Goal: Task Accomplishment & Management: Complete application form

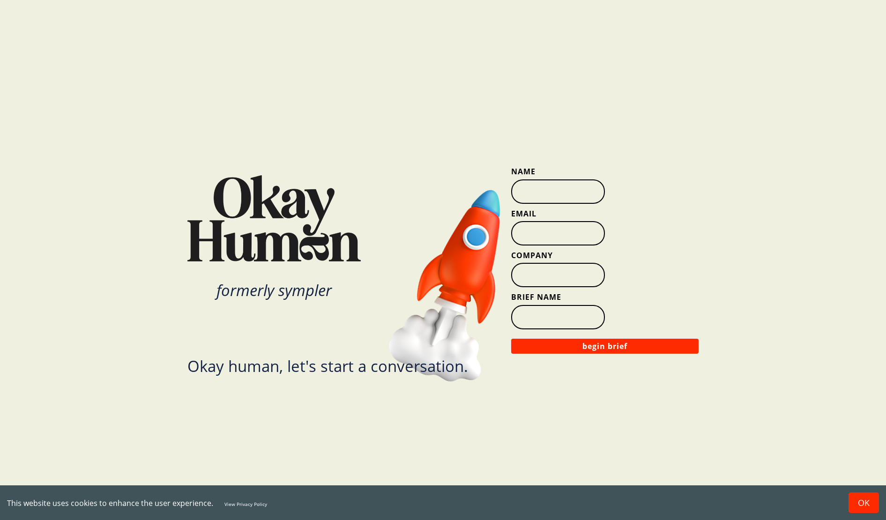
click at [553, 188] on input "Name" at bounding box center [558, 191] width 94 height 24
type input "[PERSON_NAME]"
type input "[EMAIL_ADDRESS][DOMAIN_NAME]"
drag, startPoint x: 518, startPoint y: 232, endPoint x: 647, endPoint y: 234, distance: 128.9
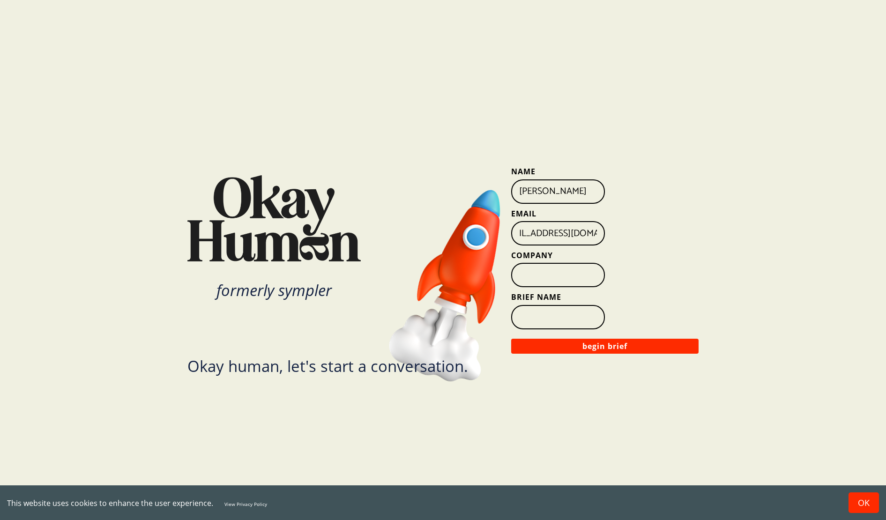
click at [647, 234] on div "Email [EMAIL_ADDRESS][DOMAIN_NAME]" at bounding box center [604, 226] width 187 height 37
click at [572, 238] on input "jbenjam" at bounding box center [558, 233] width 94 height 24
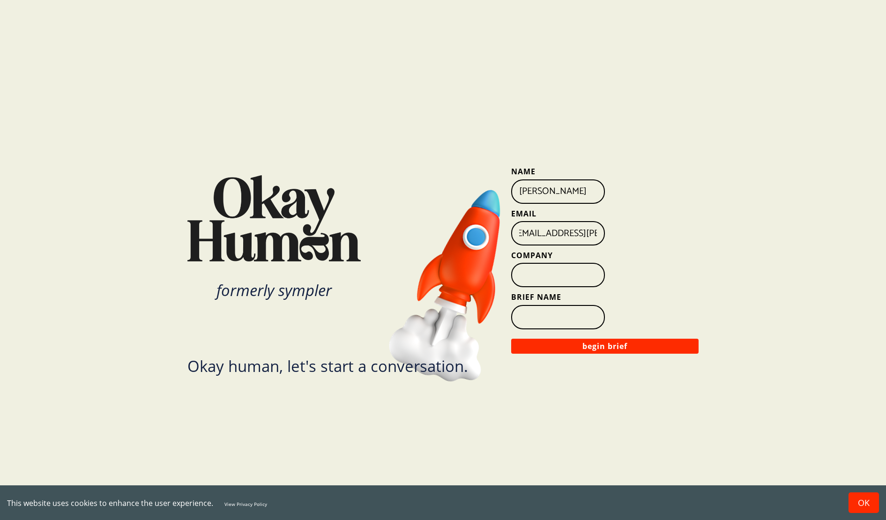
drag, startPoint x: 550, startPoint y: 234, endPoint x: 575, endPoint y: 235, distance: 25.3
click at [554, 234] on input "[EMAIL_ADDRESS][PERSON_NAME][DOMAIN_NAME]" at bounding box center [558, 233] width 94 height 24
drag, startPoint x: 576, startPoint y: 234, endPoint x: 432, endPoint y: 233, distance: 144.3
click at [432, 233] on div "formerly sympler Okay human, let's start a conversation. Name [PERSON_NAME] Ema…" at bounding box center [443, 260] width 709 height 520
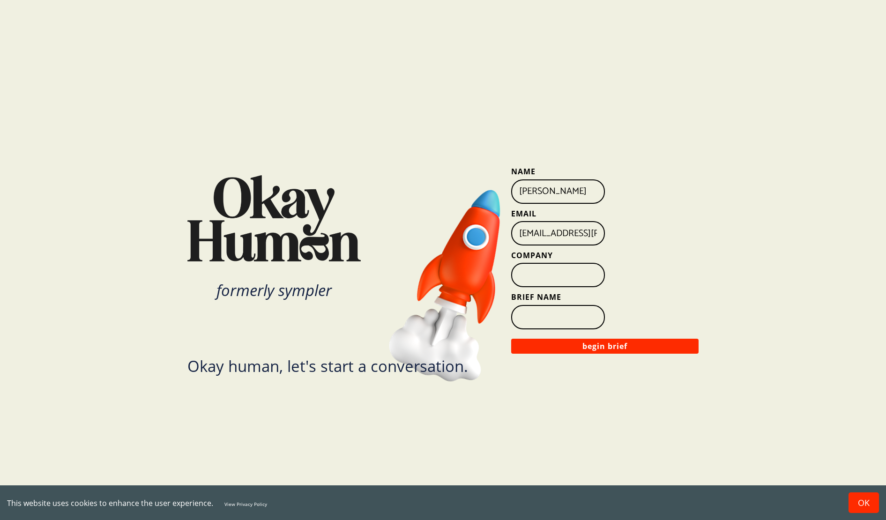
scroll to position [0, 5]
drag, startPoint x: 531, startPoint y: 234, endPoint x: 638, endPoint y: 236, distance: 106.8
click at [638, 236] on div "Email [EMAIL_ADDRESS][PERSON_NAME][DOMAIN_NAME]" at bounding box center [604, 226] width 187 height 37
type input "[EMAIL_ADDRESS][PERSON_NAME][DOMAIN_NAME]"
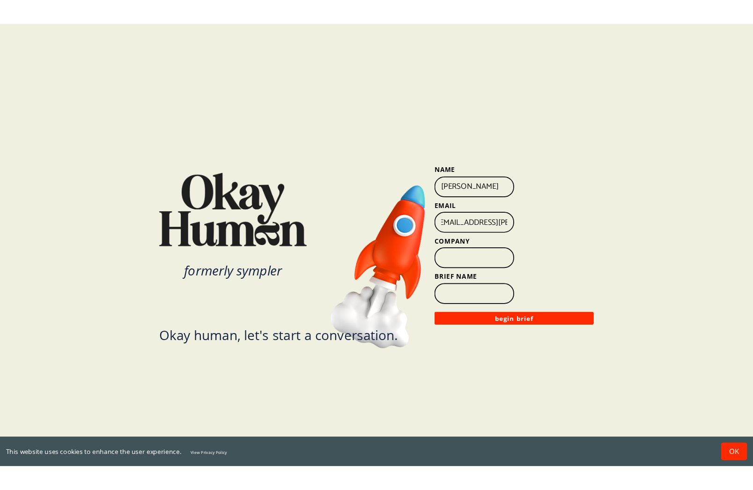
scroll to position [0, 0]
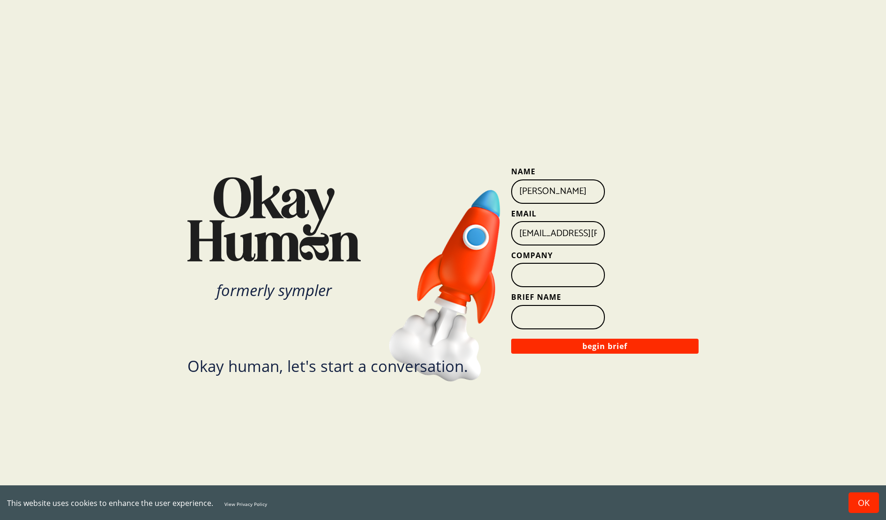
click at [546, 277] on input "Company" at bounding box center [558, 275] width 94 height 24
click at [557, 320] on input "Brief Name" at bounding box center [558, 317] width 94 height 24
click at [558, 274] on input "Company" at bounding box center [558, 275] width 94 height 24
type input "[PERSON_NAME]"
click at [561, 312] on input "Brief Name" at bounding box center [558, 317] width 94 height 24
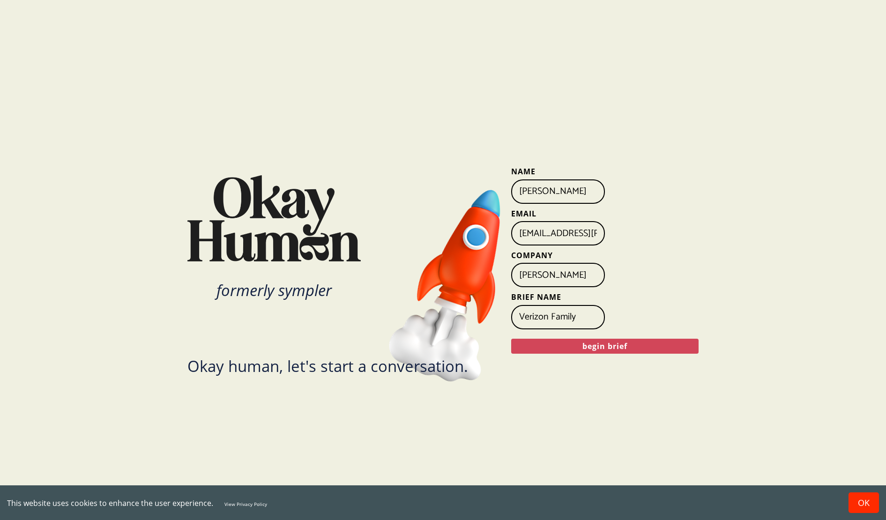
type input "Verizon Family"
click at [629, 347] on button "begin brief" at bounding box center [604, 346] width 187 height 15
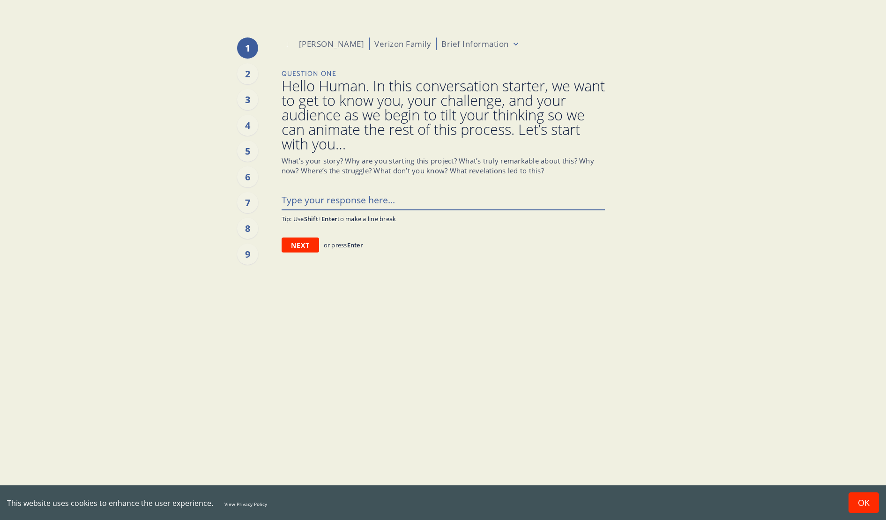
click at [369, 200] on textarea at bounding box center [443, 200] width 323 height 20
paste textarea "In [DATE], Verizon rebranded. It was a move to take up the mantle of the lifest…"
type textarea "x"
type textarea "In [DATE], Verizon rebranded. It was a move to take up the mantle of the lifest…"
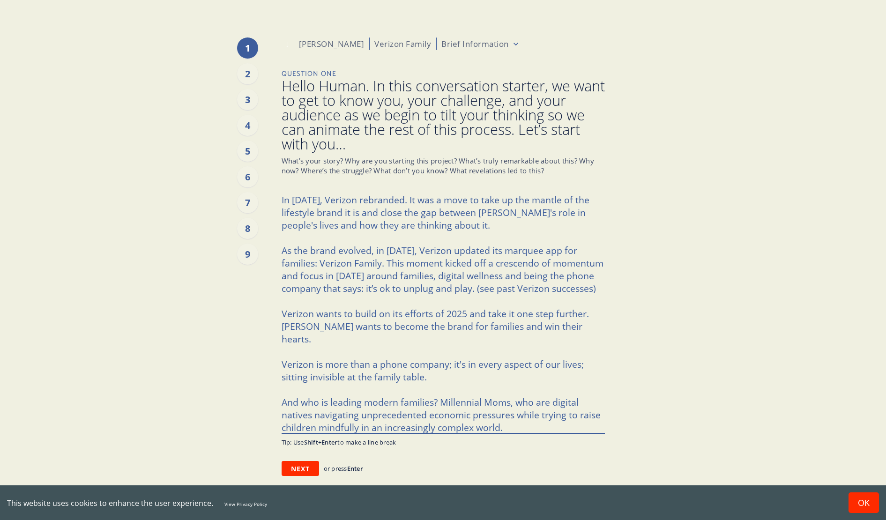
drag, startPoint x: 596, startPoint y: 288, endPoint x: 475, endPoint y: 291, distance: 121.4
click at [475, 291] on textarea "In [DATE], Verizon rebranded. It was a move to take up the mantle of the lifest…" at bounding box center [443, 311] width 323 height 243
type textarea "x"
type textarea "In [DATE], Verizon rebranded. It was a move to take up the mantle of the lifest…"
drag, startPoint x: 513, startPoint y: 414, endPoint x: 243, endPoint y: 379, distance: 272.0
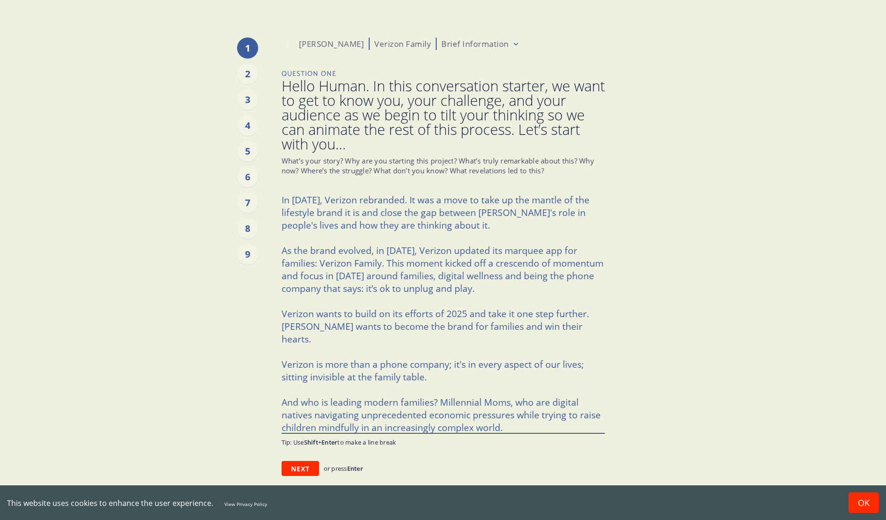
click at [243, 379] on div "1 2 3 4 5 6 7 8 9 J [PERSON_NAME] Verizon Family Brief Information Question One…" at bounding box center [443, 260] width 586 height 520
type textarea "x"
type textarea "In [DATE], Verizon rebranded. It was a move to take up the mantle of the lifest…"
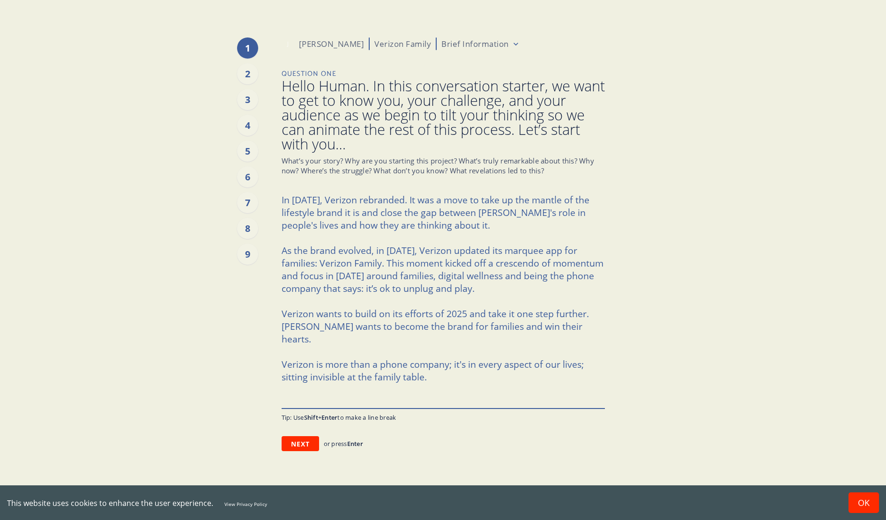
type textarea "x"
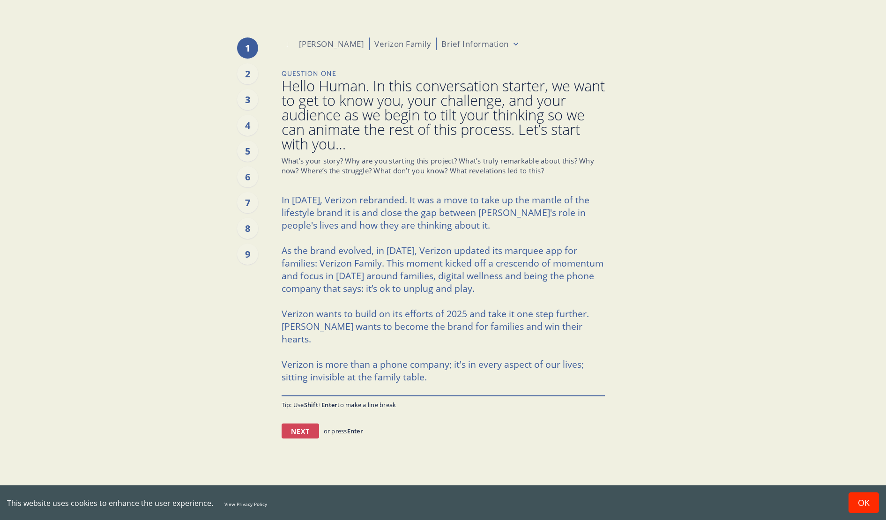
type textarea "In [DATE], Verizon rebranded. It was a move to take up the mantle of the lifest…"
click at [301, 432] on button "Next" at bounding box center [300, 431] width 37 height 15
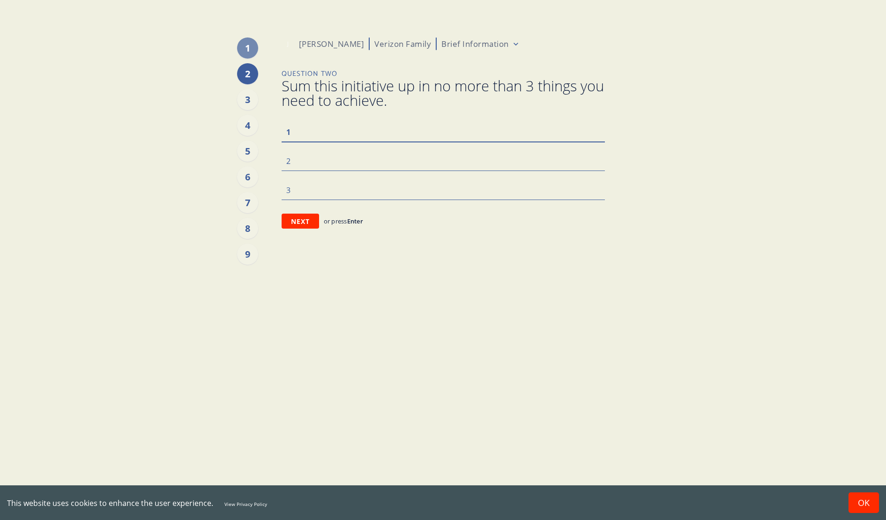
paste textarea "Become the brand for families, driving brand love and affinity."
type textarea "x"
type textarea "Become the brand for families, driving brand love and affinity."
click at [391, 156] on textarea at bounding box center [443, 161] width 323 height 20
type textarea "x"
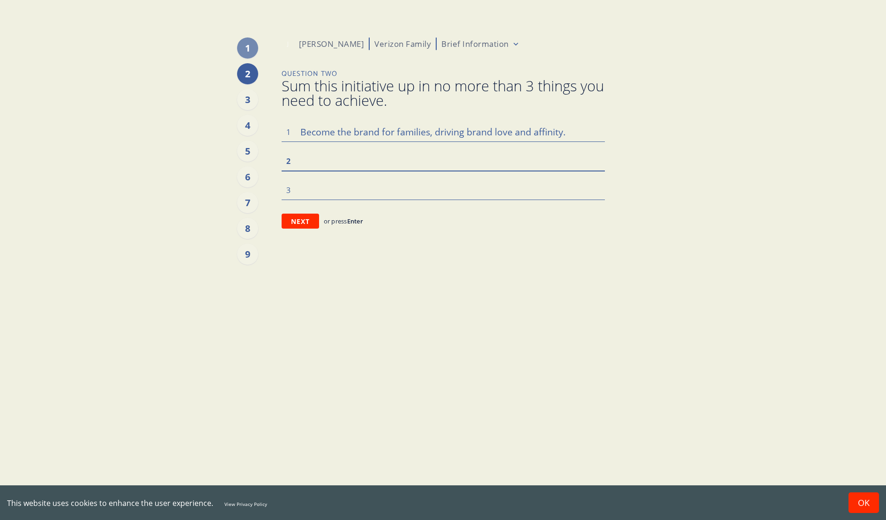
type textarea "D"
type textarea "x"
type textarea "Dr"
type textarea "x"
type textarea "Dri"
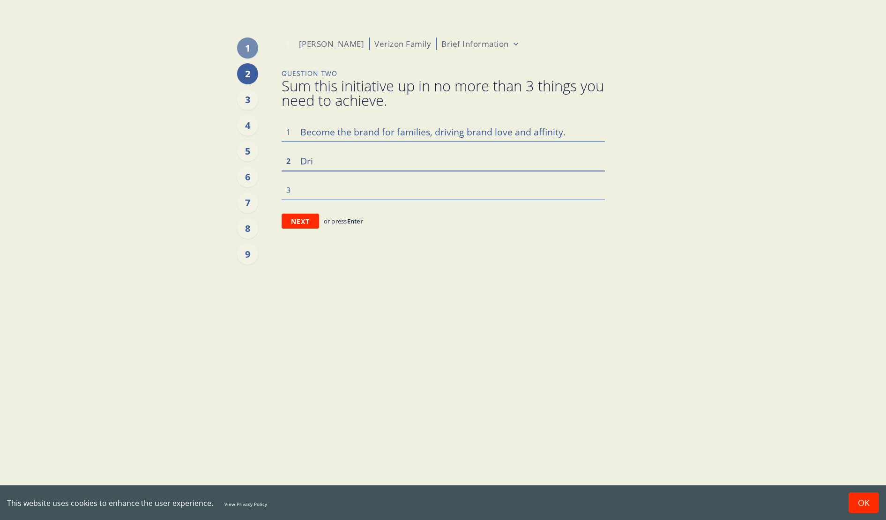
type textarea "x"
type textarea "Driv"
type textarea "x"
type textarea "Drive"
type textarea "x"
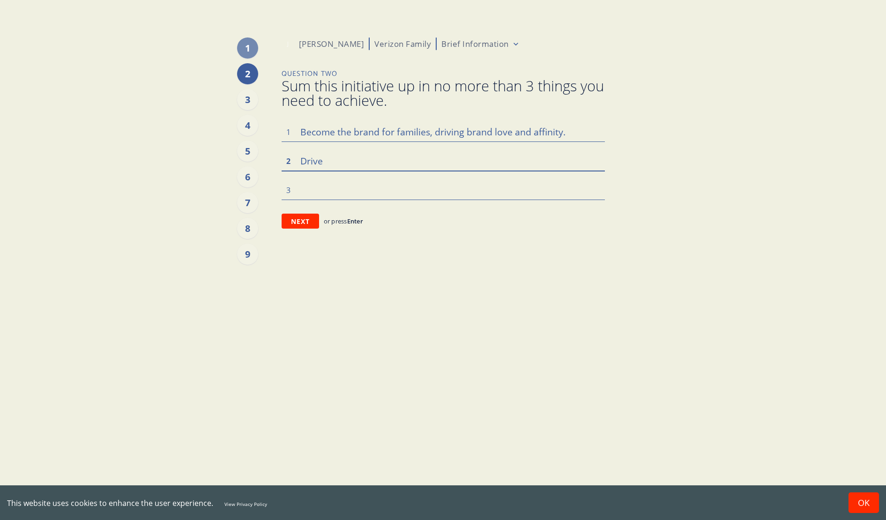
type textarea "Drive"
type textarea "x"
type textarea "Drive b"
type textarea "x"
type textarea "Drive br"
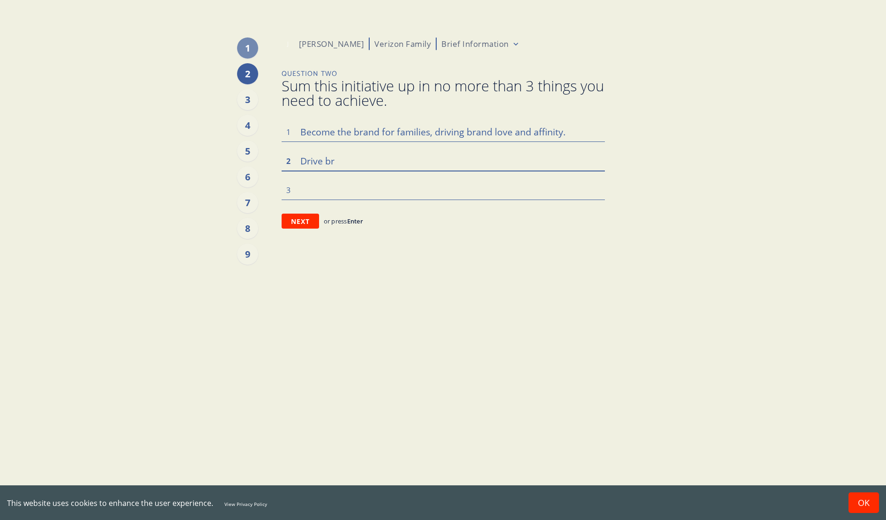
type textarea "x"
type textarea "Drive bra"
type textarea "x"
type textarea "Drive bran"
type textarea "x"
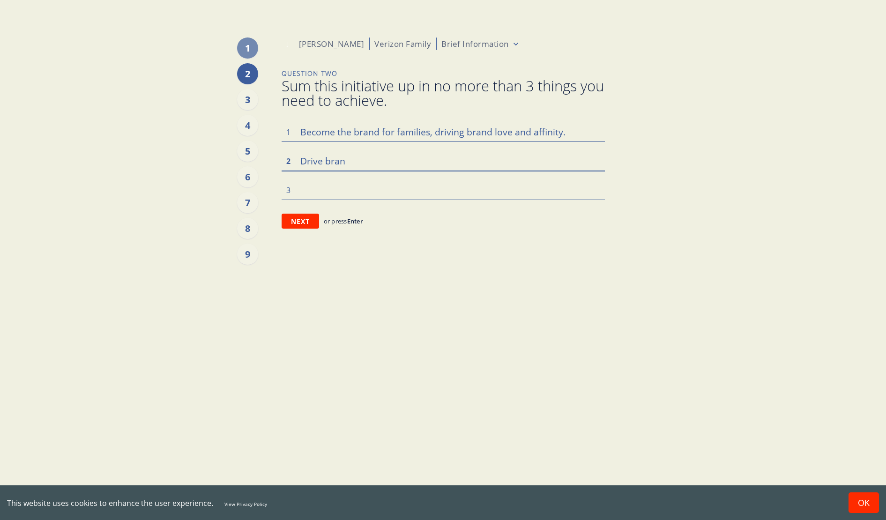
type textarea "Drive brand"
type textarea "x"
type textarea "Drive brand"
type textarea "x"
type textarea "Drive brand l"
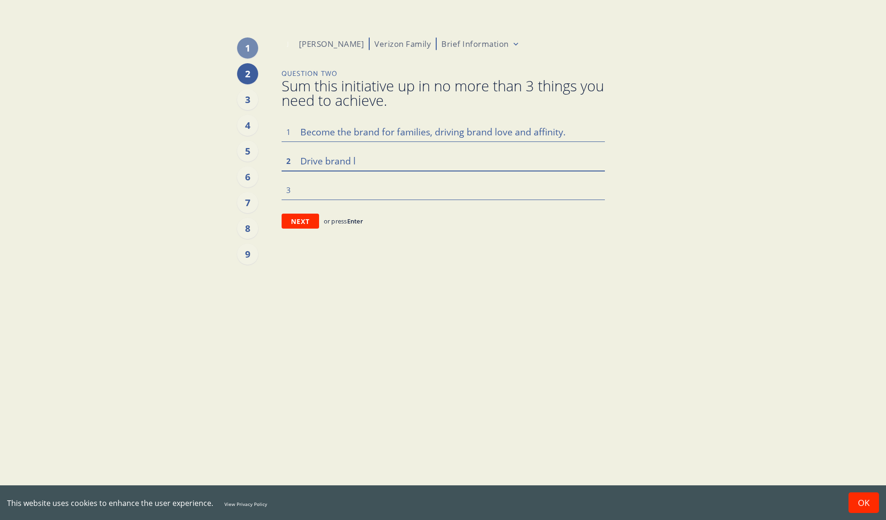
type textarea "x"
type textarea "Drive brand lo"
type textarea "x"
type textarea "Drive brand lov"
type textarea "x"
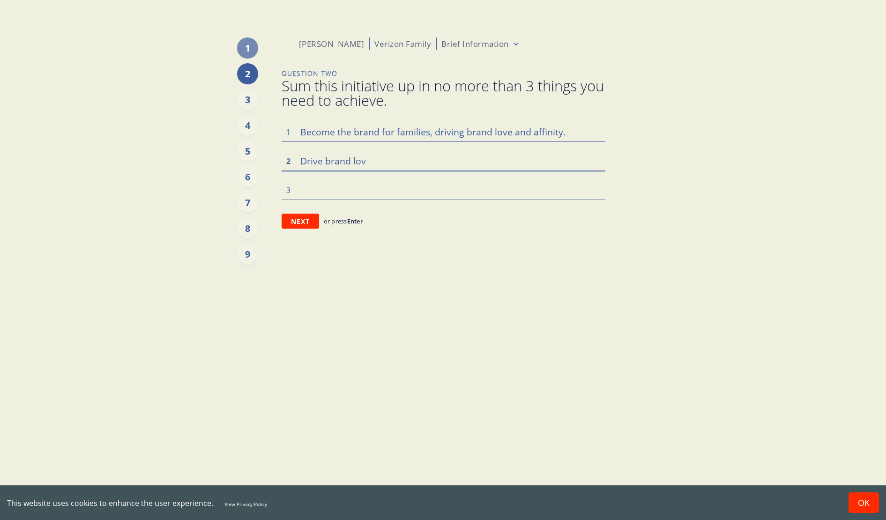
type textarea "Drive brand love"
type textarea "x"
type textarea "Drive brand love a"
type textarea "x"
type textarea "Drive brand love an"
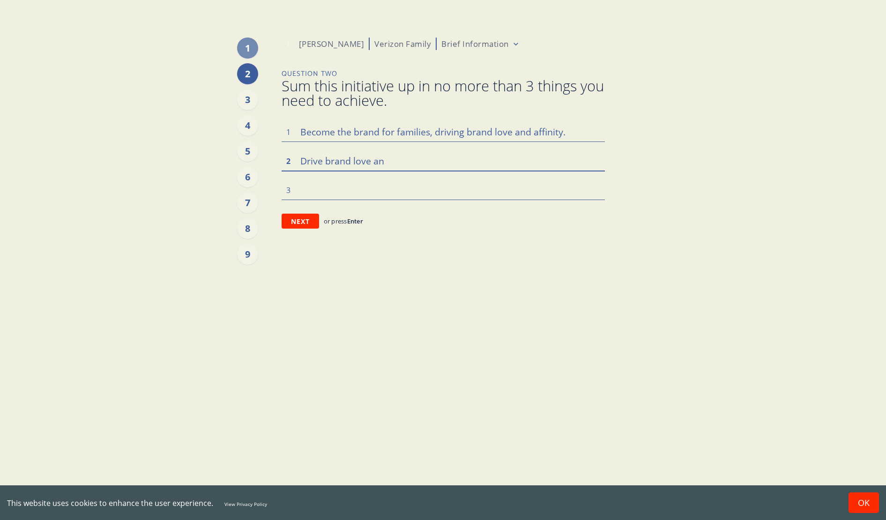
type textarea "x"
type textarea "Drive brand love and"
type textarea "x"
type textarea "Drive brand love and"
type textarea "x"
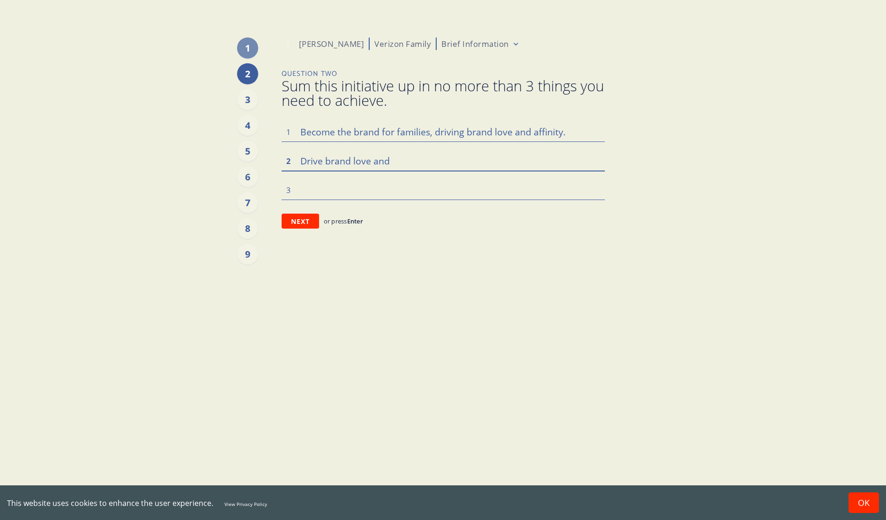
type textarea "Drive brand love and a"
type textarea "x"
type textarea "Drive brand love and af"
type textarea "x"
type textarea "Drive brand love and aff"
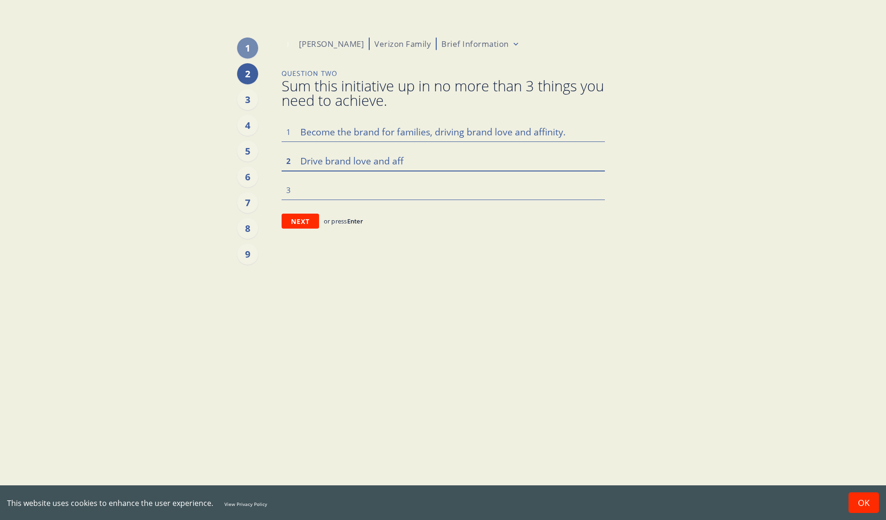
type textarea "x"
type textarea "Drive brand love and affi"
type textarea "x"
type textarea "Drive brand love and affin"
type textarea "x"
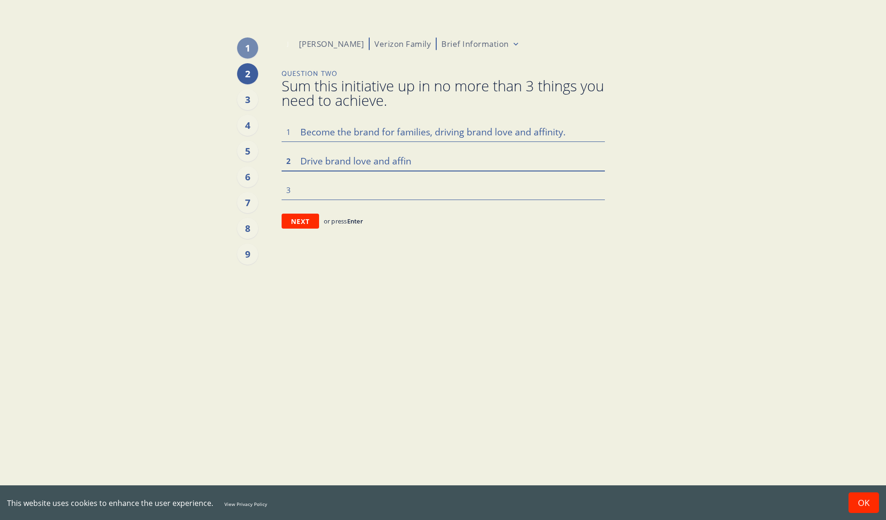
type textarea "Drive brand love and affint"
type textarea "x"
type textarea "Drive brand love and affinti"
type textarea "x"
type textarea "Drive brand love and affintiy"
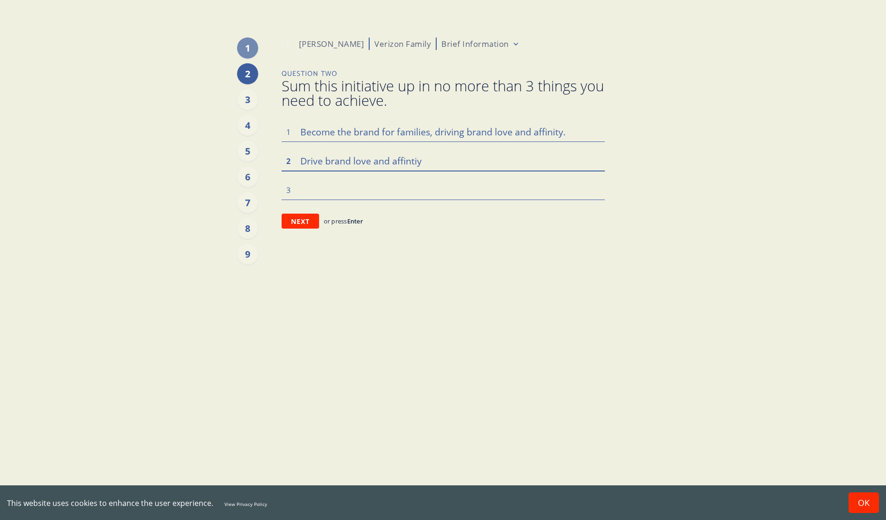
type textarea "x"
type textarea "Drive brand love and affinti"
type textarea "x"
type textarea "Drive brand love and affint"
type textarea "x"
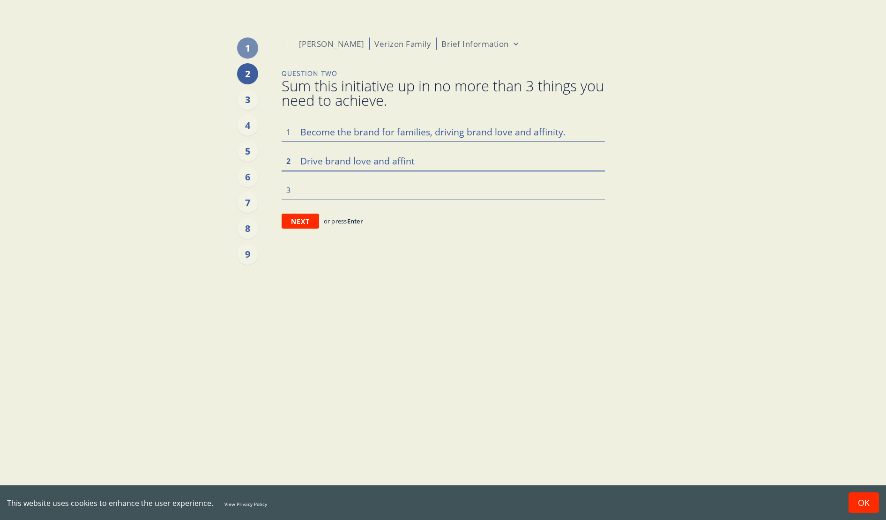
type textarea "Drive brand love and affin"
type textarea "x"
type textarea "Drive brand love and affi"
type textarea "x"
type textarea "Drive brand love and affin"
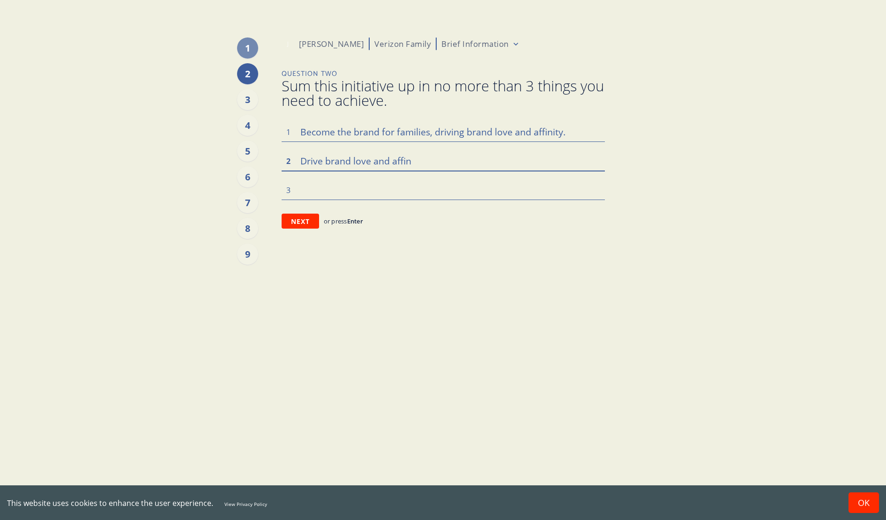
type textarea "x"
type textarea "Drive brand love and affini"
type textarea "x"
type textarea "Drive brand love and affinit"
type textarea "x"
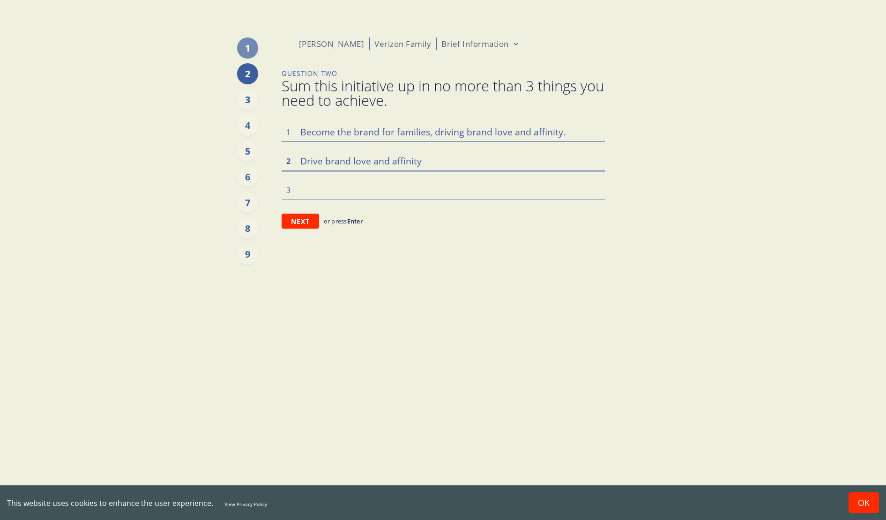
type textarea "Drive brand love and affinity"
drag, startPoint x: 559, startPoint y: 134, endPoint x: 428, endPoint y: 131, distance: 131.2
click at [428, 131] on textarea "Become the brand for families, driving brand love and affinity." at bounding box center [443, 132] width 323 height 20
type textarea "x"
type textarea "Become the brand for families"
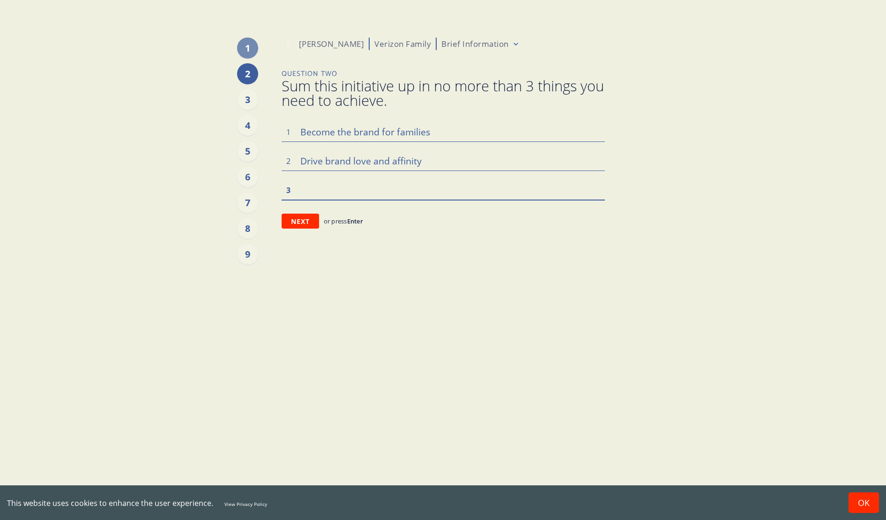
click at [340, 191] on textarea at bounding box center [443, 190] width 323 height 20
type textarea "x"
type textarea "D"
type textarea "x"
type textarea "Dr"
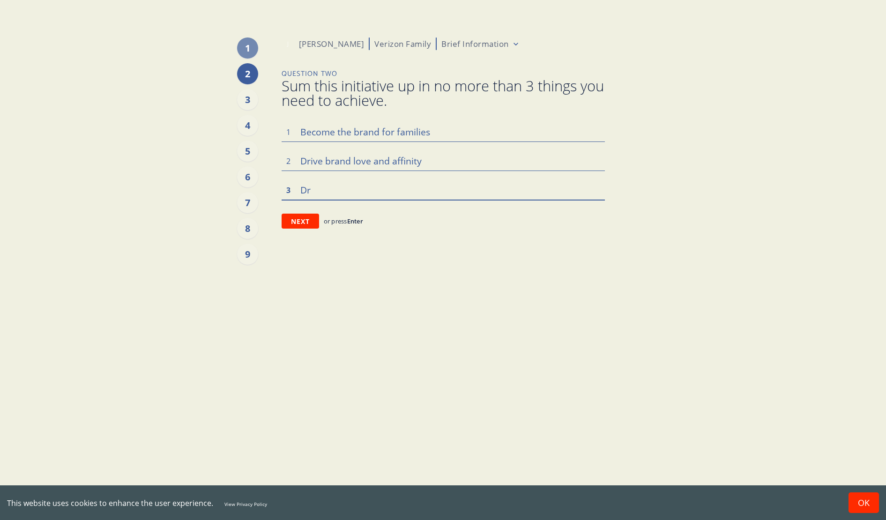
type textarea "x"
type textarea "Dri"
type textarea "x"
type textarea "Driv"
type textarea "x"
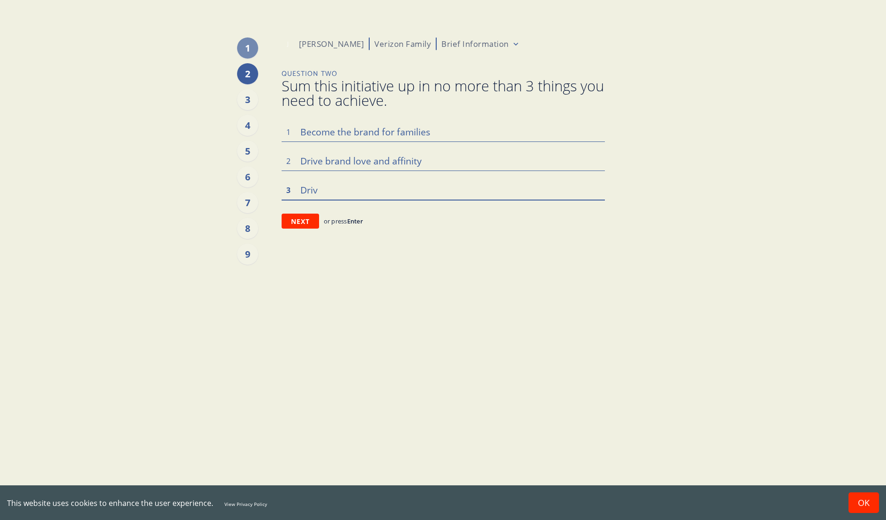
type textarea "Drive"
type textarea "x"
type textarea "Drive"
drag, startPoint x: 340, startPoint y: 191, endPoint x: 283, endPoint y: 189, distance: 57.2
click at [283, 189] on textarea "Drive" at bounding box center [443, 190] width 323 height 20
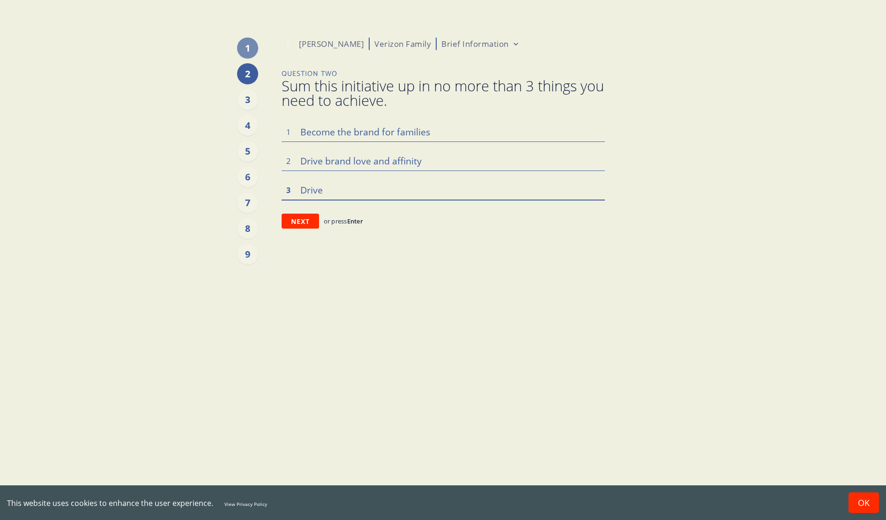
type textarea "x"
type textarea "W"
type textarea "x"
type textarea "Wi"
type textarea "x"
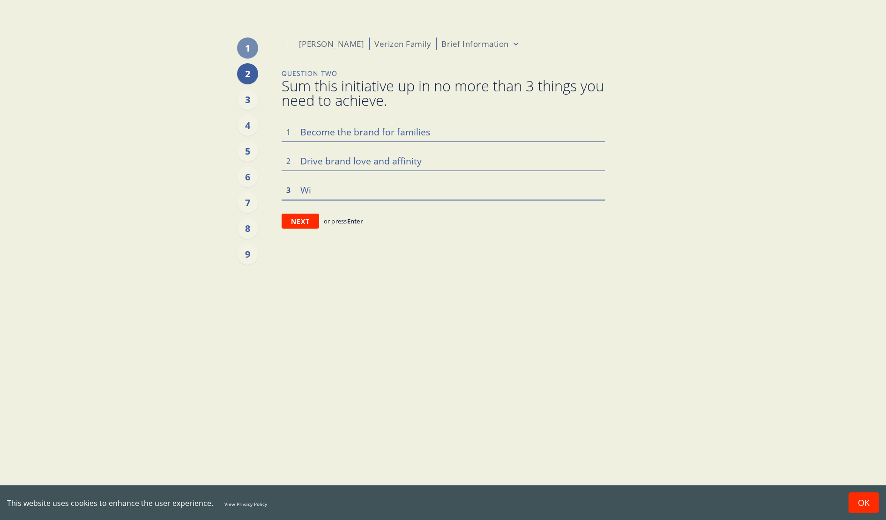
type textarea "Win"
type textarea "x"
type textarea "Win"
type textarea "x"
type textarea "Win t"
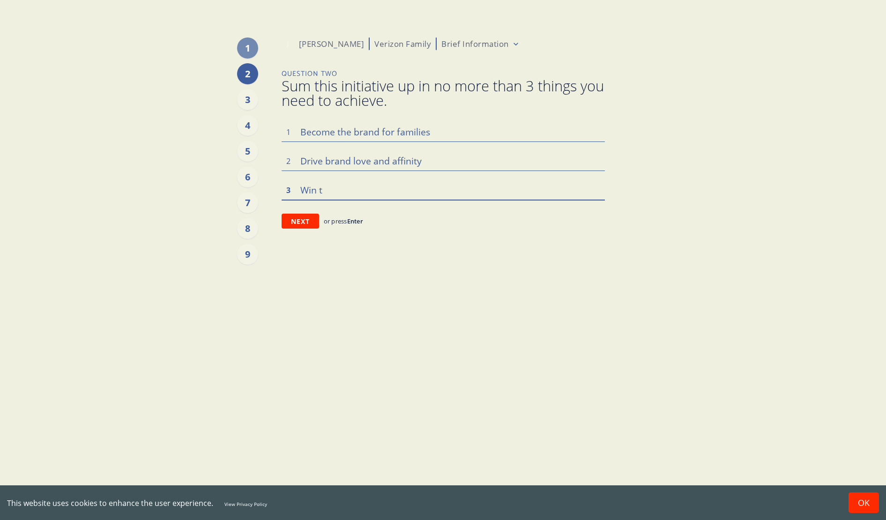
type textarea "x"
type textarea "Win th"
type textarea "x"
type textarea "Win the"
type textarea "x"
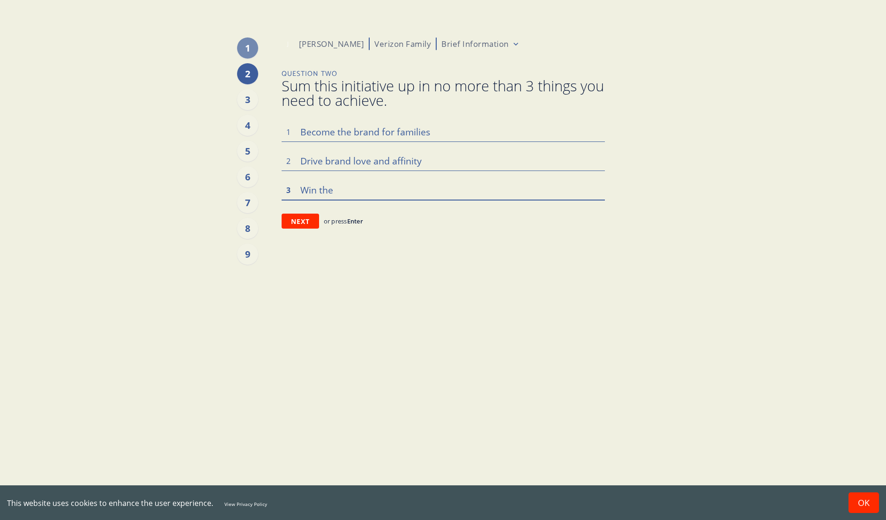
type textarea "Win the"
type textarea "x"
type textarea "Win the h"
type textarea "x"
type textarea "Win the he"
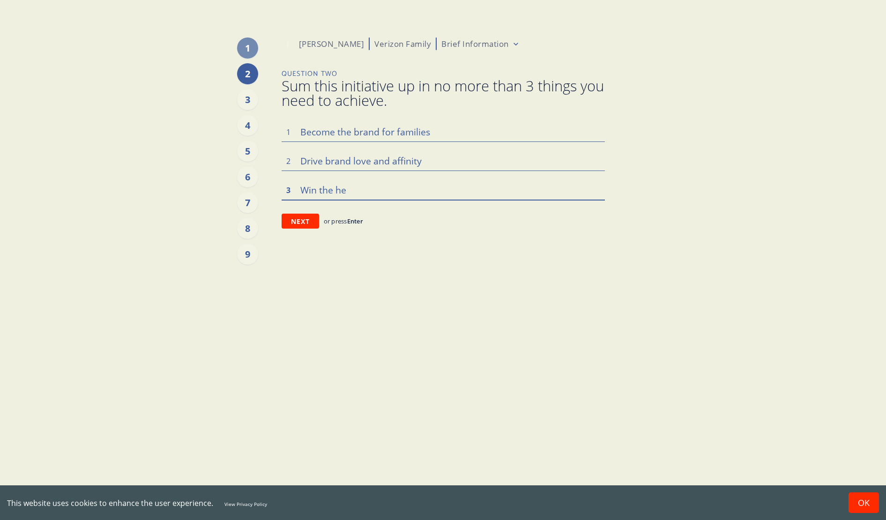
type textarea "x"
type textarea "Win the hea"
type textarea "x"
type textarea "Win the hear"
type textarea "x"
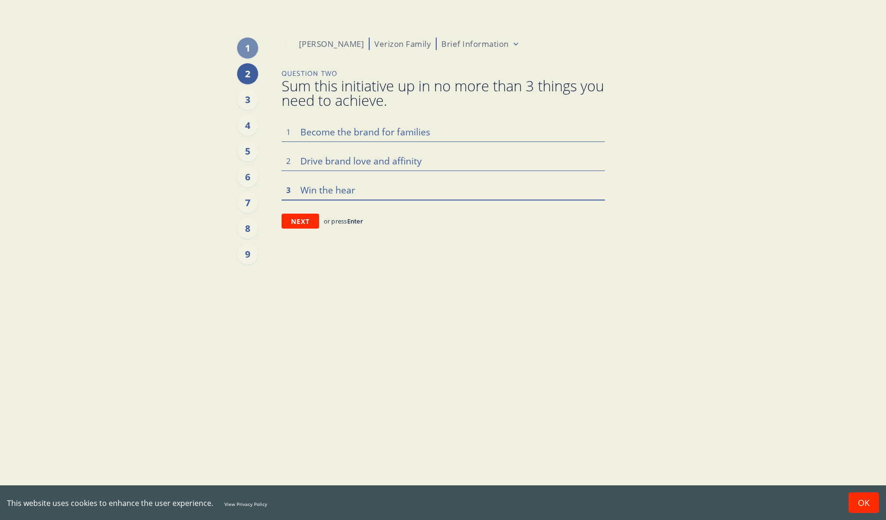
type textarea "Win the heart"
type textarea "x"
type textarea "Win the hearts"
type textarea "x"
type textarea "Win the hearts"
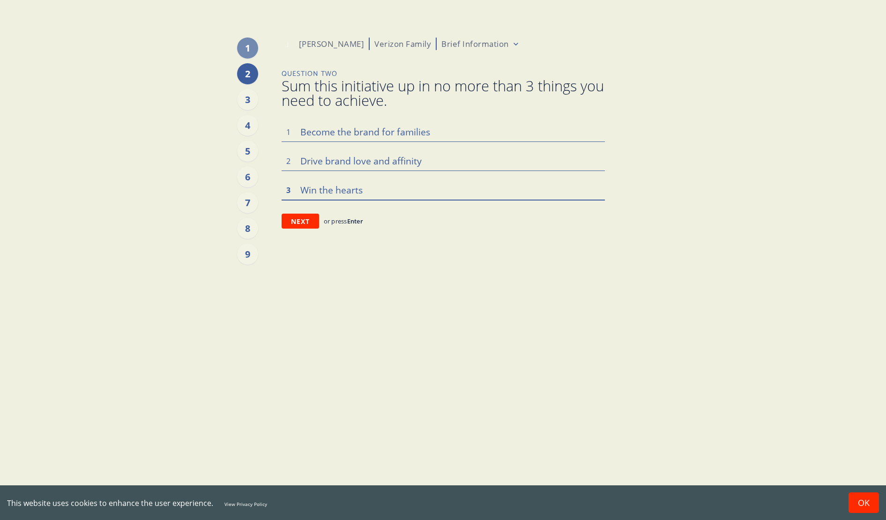
type textarea "x"
type textarea "Win the hearts o"
type textarea "x"
type textarea "Win the hearts of"
type textarea "x"
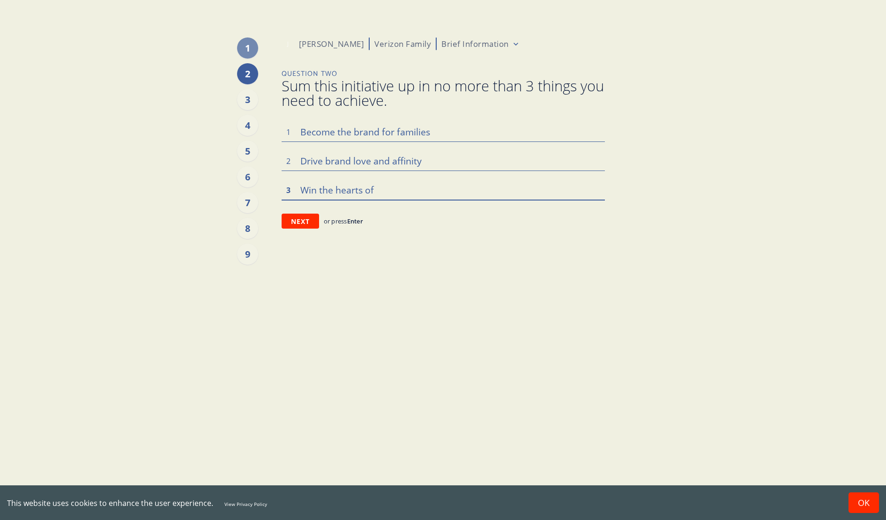
type textarea "Win the hearts of"
type textarea "x"
type textarea "Win the hearts of f"
type textarea "x"
type textarea "Win the hearts of fa"
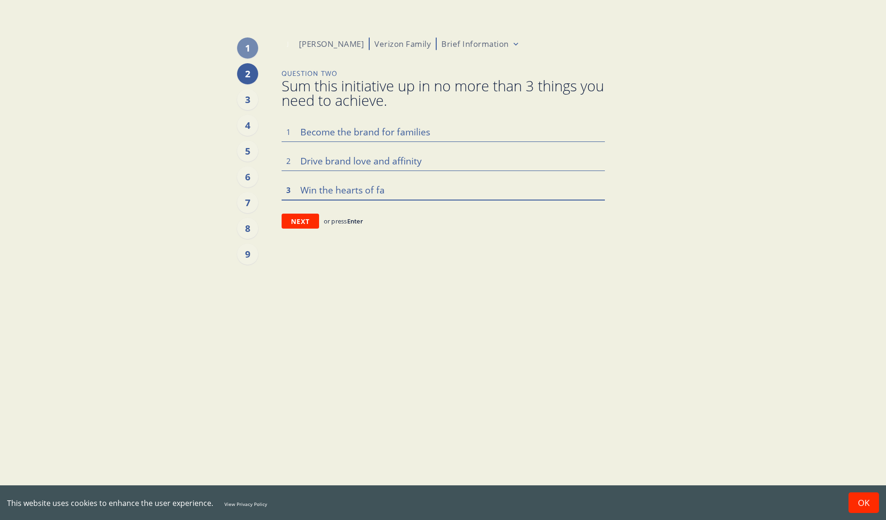
type textarea "x"
type textarea "Win the hearts of fam"
type textarea "x"
type textarea "Win the hearts of fami"
type textarea "x"
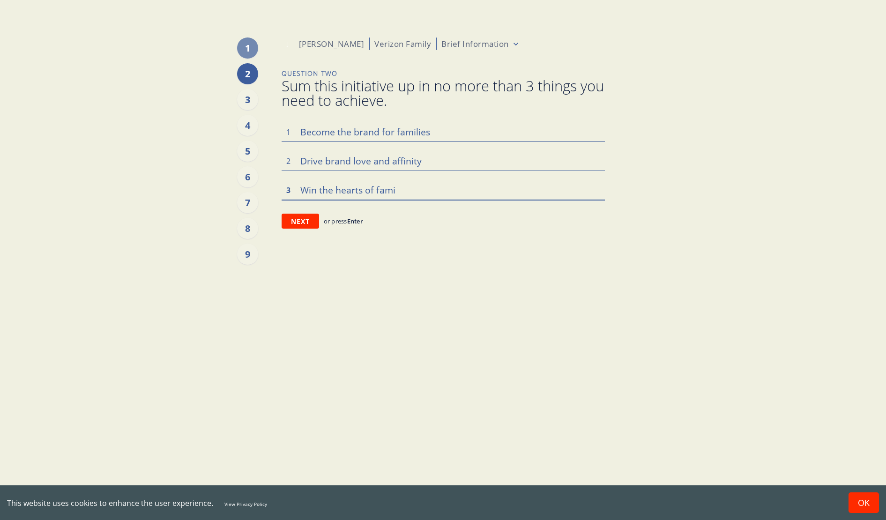
type textarea "Win the hearts of famil"
type textarea "x"
type textarea "Win the hearts of famili"
type textarea "x"
type textarea "Win the hearts of familie"
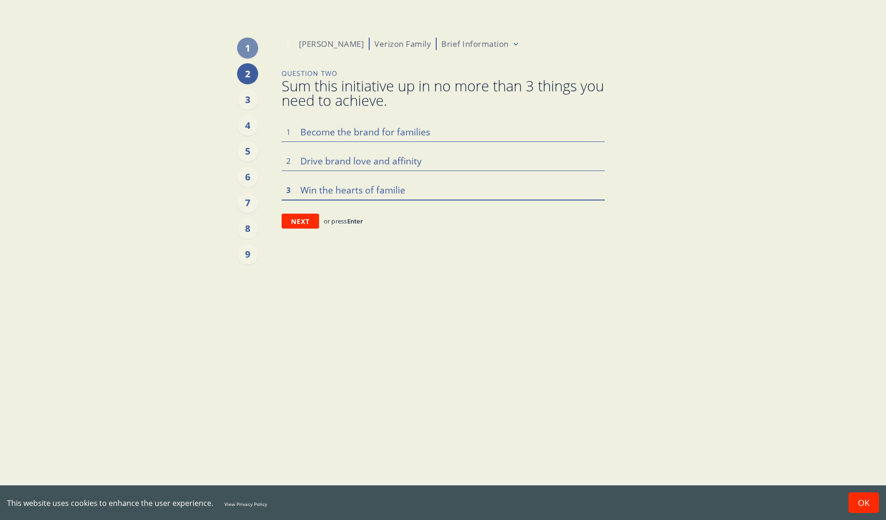
type textarea "x"
type textarea "Win the hearts of families"
type textarea "x"
type textarea "Win the hearts of families"
type textarea "x"
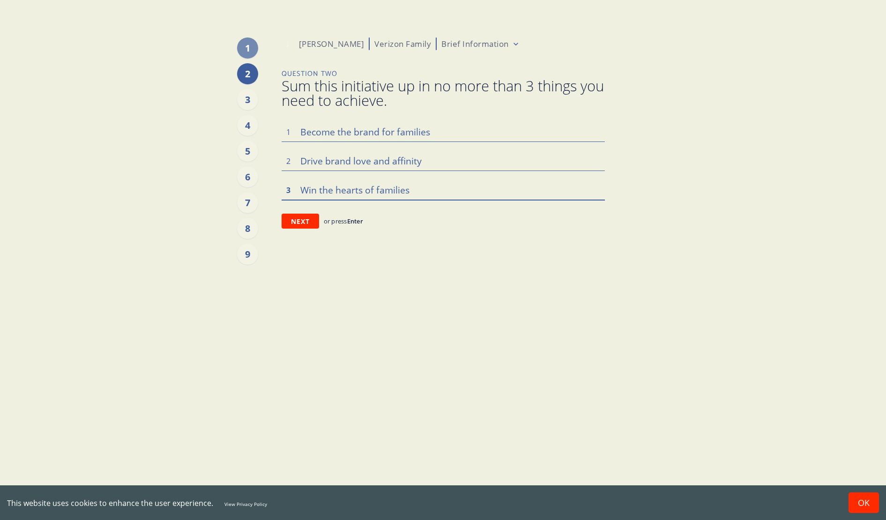
type textarea "Win the hearts of families w"
type textarea "x"
type textarea "Win the hearts of families wi"
type textarea "x"
type textarea "Win the hearts of families w"
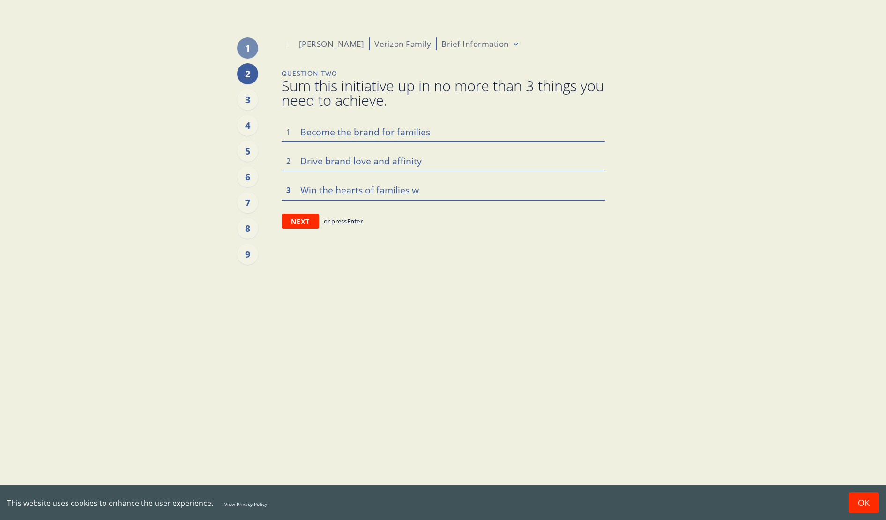
type textarea "x"
type textarea "Win the hearts of families"
type textarea "x"
type textarea "Win the hearts of families t"
type textarea "x"
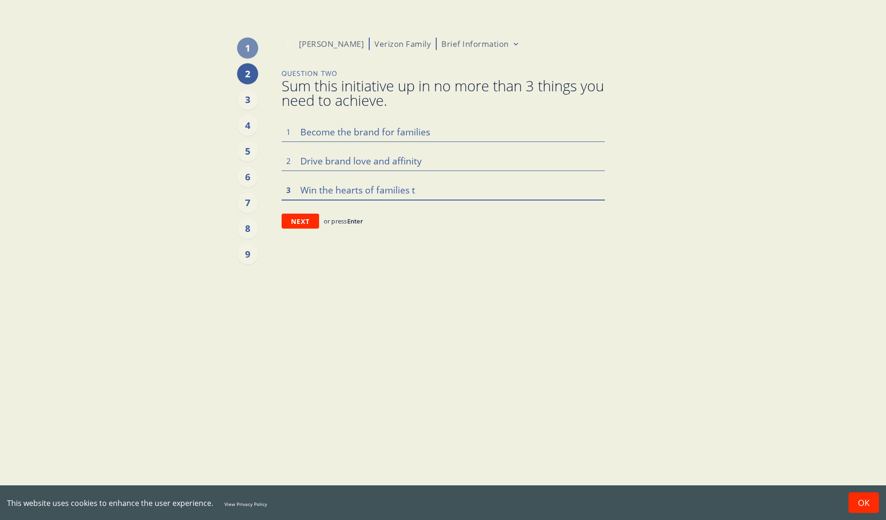
type textarea "Win the hearts of families th"
type textarea "x"
type textarea "Win the hearts of families t"
type textarea "x"
type textarea "Win the hearts of families"
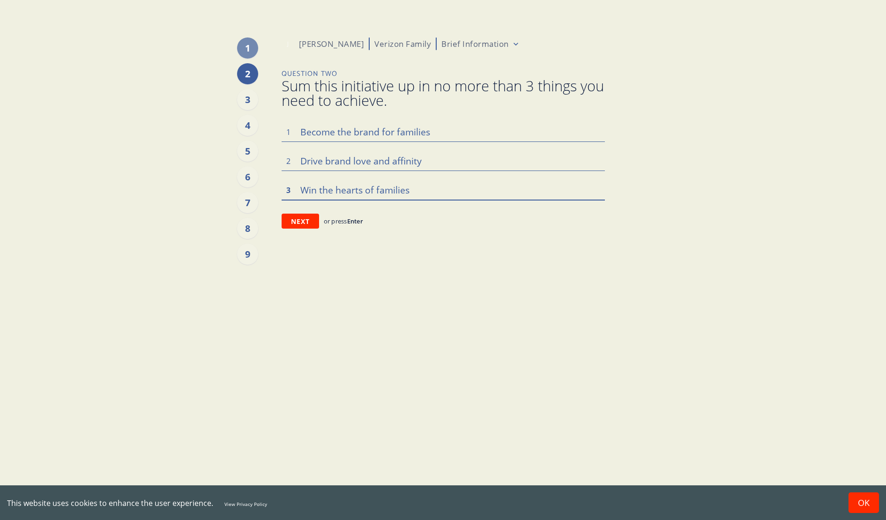
type textarea "x"
type textarea "Win the hearts of families t"
type textarea "x"
type textarea "Win the hearts of families to"
type textarea "x"
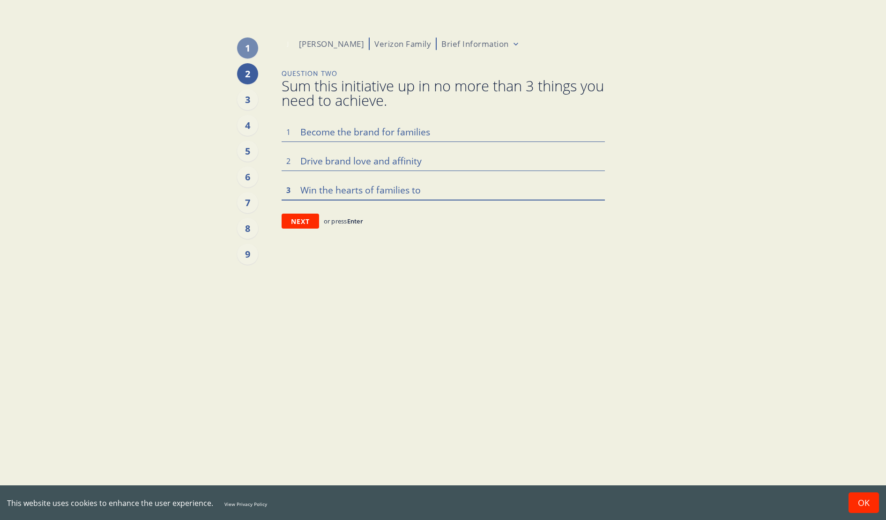
type textarea "Win the hearts of families to"
type textarea "x"
type textarea "Win the hearts of families to d"
type textarea "x"
type textarea "Win the hearts of families to dr"
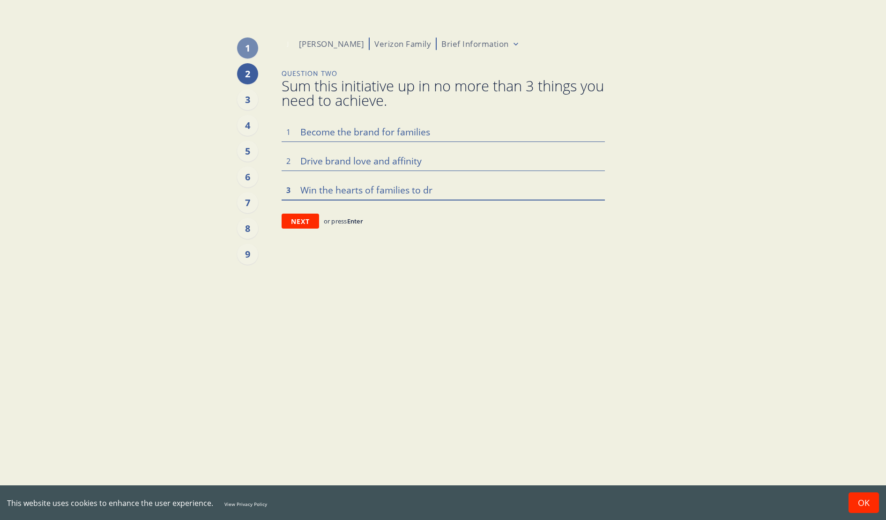
type textarea "x"
type textarea "Win the hearts of families to dri"
type textarea "x"
type textarea "Win the hearts of families to driv"
type textarea "x"
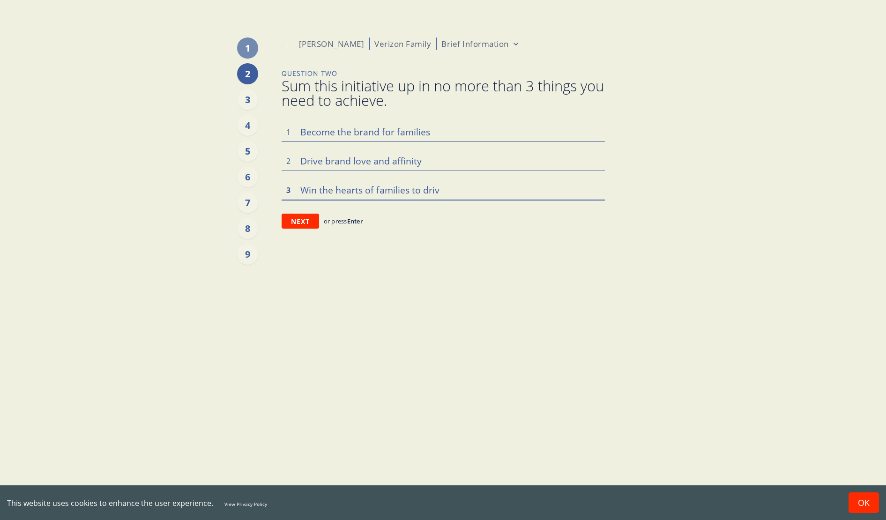
type textarea "Win the hearts of families to drive"
type textarea "x"
type textarea "Win the hearts of families to drive"
type textarea "x"
type textarea "Win the hearts of families to drive l"
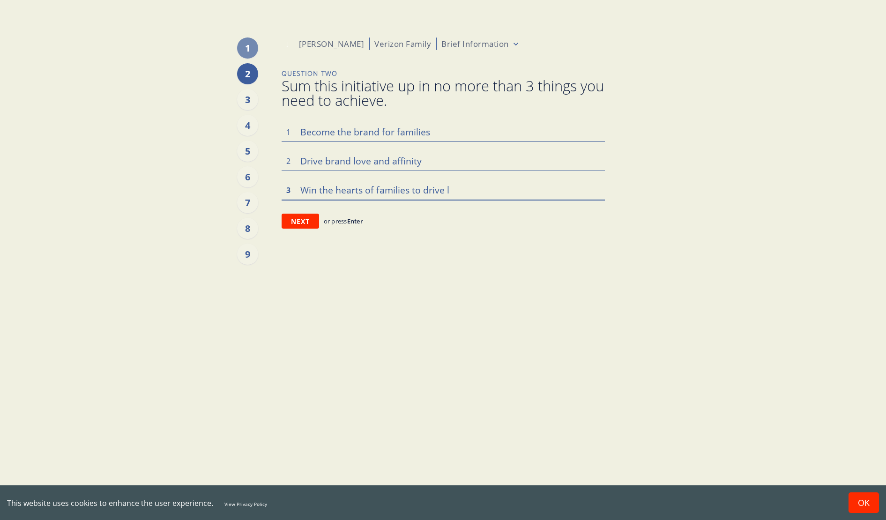
type textarea "x"
type textarea "Win the hearts of families to drive li"
type textarea "x"
type textarea "Win the hearts of families to drive life"
type textarea "x"
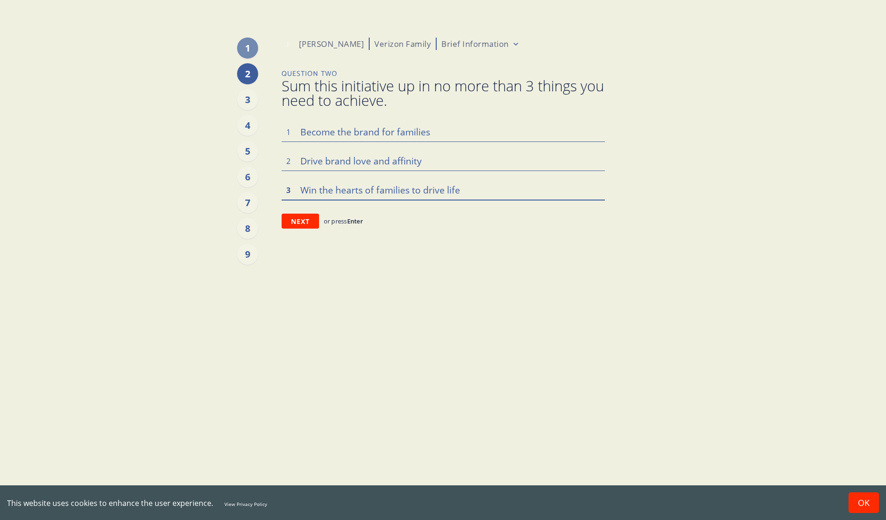
type textarea "Win the hearts of families to drive lifes"
type textarea "x"
type textarea "Win the hearts of families to drive lifest"
type textarea "x"
click at [443, 191] on textarea "Win the hearts of families to drive lifestyle" at bounding box center [443, 190] width 323 height 20
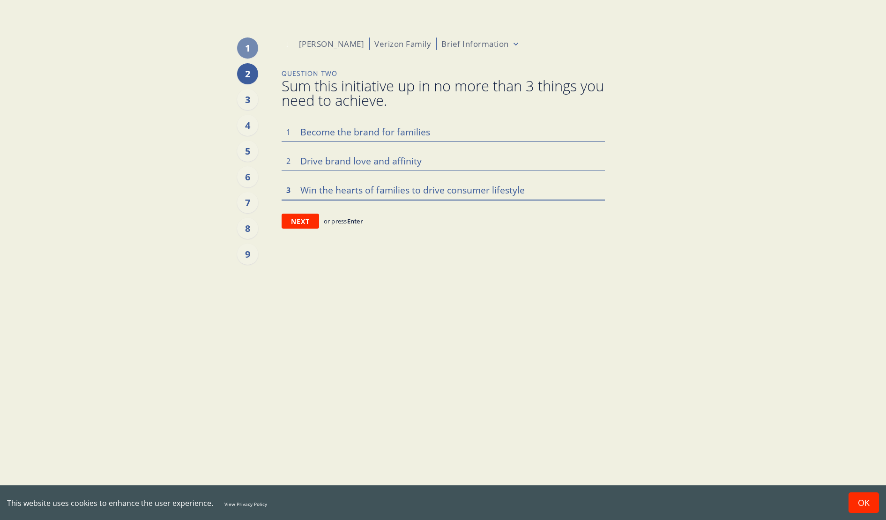
click at [539, 194] on textarea "Win the hearts of families to drive consumer lifestyle" at bounding box center [443, 190] width 323 height 20
drag, startPoint x: 404, startPoint y: 190, endPoint x: 294, endPoint y: 193, distance: 110.6
click at [294, 193] on textarea "Win the hearts of families to drive consumer lifestyle coverage" at bounding box center [443, 190] width 323 height 20
click at [466, 245] on div "1 2 3 4 5 6 7 8 9 J [PERSON_NAME] Verizon Family Brief Information Question Two…" at bounding box center [443, 260] width 323 height 520
click at [297, 222] on button "Next" at bounding box center [300, 221] width 37 height 15
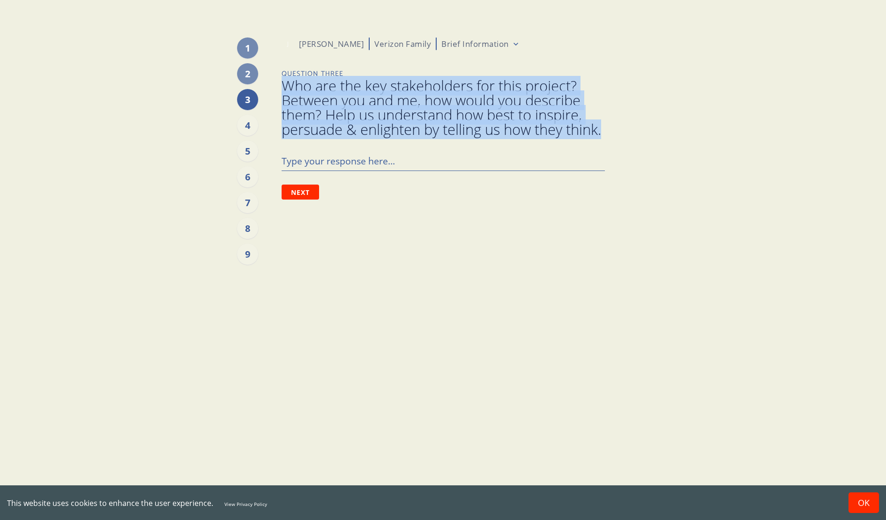
drag, startPoint x: 322, startPoint y: 147, endPoint x: 282, endPoint y: 91, distance: 68.1
click at [282, 91] on span "Who are the key stakeholders for this project? Between you and me, how would yo…" at bounding box center [443, 108] width 323 height 58
copy span "Who are the key stakeholders for this project? Between you and me, how would yo…"
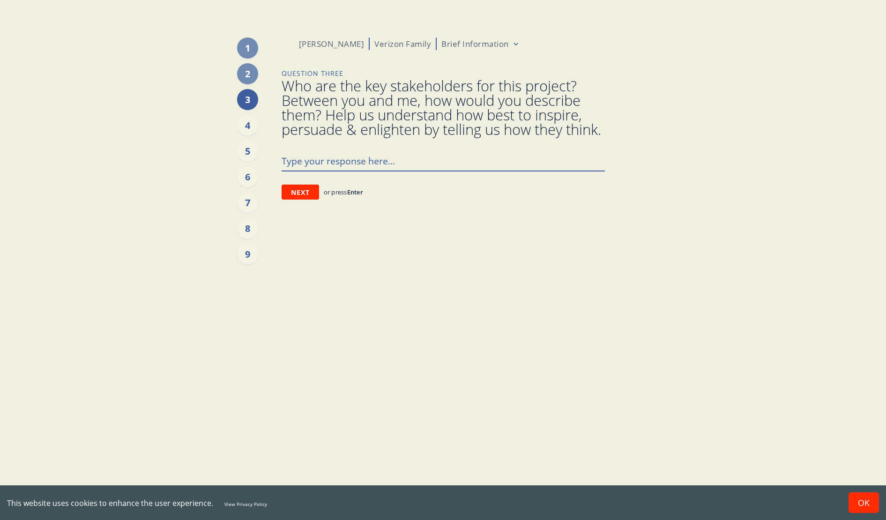
click at [369, 171] on textarea at bounding box center [443, 161] width 323 height 20
paste textarea "[PERSON_NAME] She/Her 2nd degree connection2nd Head of Consumer, Brand & Market…"
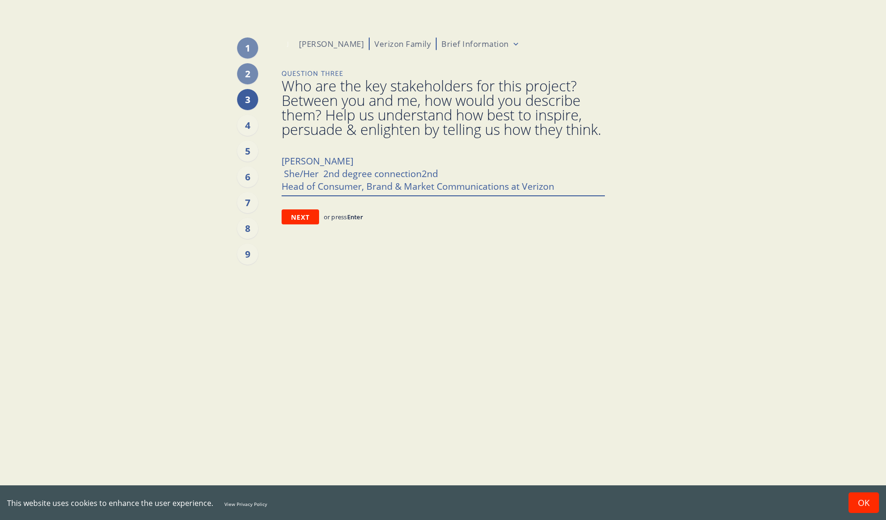
drag, startPoint x: 442, startPoint y: 186, endPoint x: 237, endPoint y: 174, distance: 205.6
click at [282, 174] on div "1 2 3 4 5 6 7 8 9 J [PERSON_NAME] Verizon Family Brief Information Question Thr…" at bounding box center [443, 260] width 323 height 520
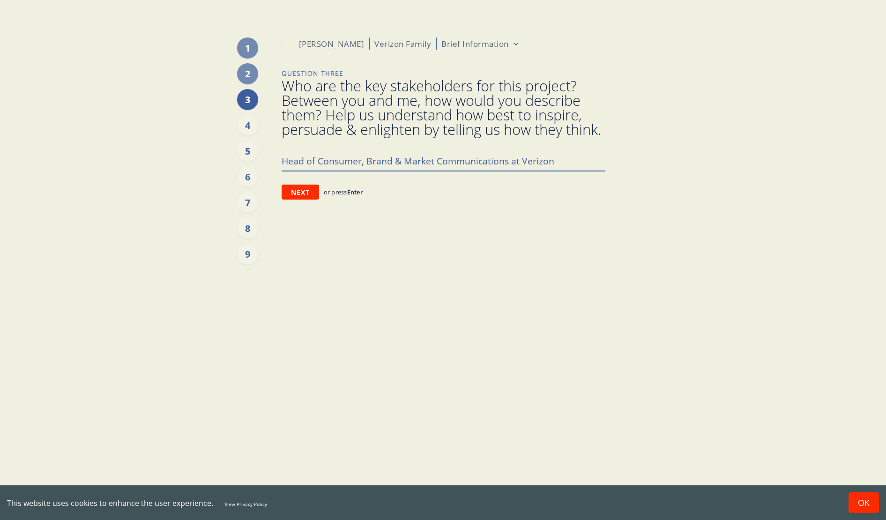
click at [566, 171] on textarea "Head of Consumer, Brand & Market Communications at Verizon" at bounding box center [443, 161] width 323 height 20
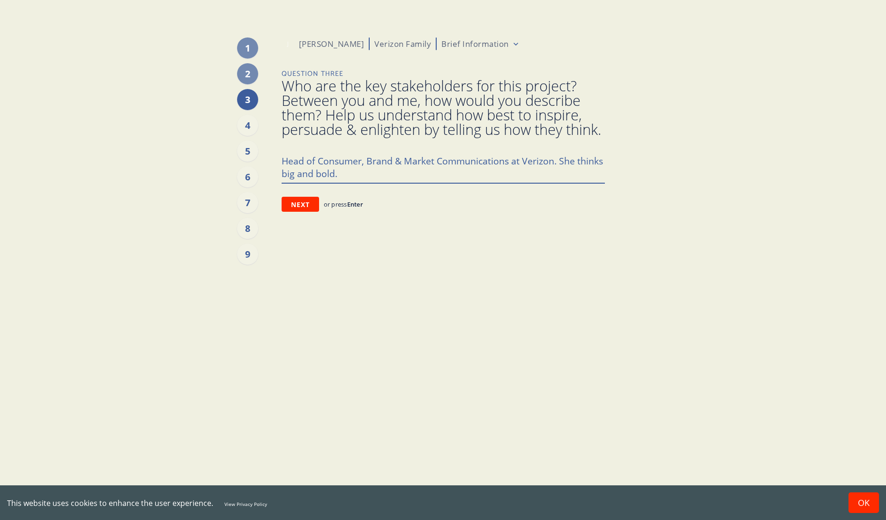
drag, startPoint x: 577, startPoint y: 175, endPoint x: 620, endPoint y: 179, distance: 42.8
click at [620, 179] on div "1 2 3 4 5 6 7 8 9 J [PERSON_NAME] Verizon Family Brief Information Question Thr…" at bounding box center [443, 260] width 586 height 520
click at [363, 183] on textarea "Head of Consumer, Brand & Market Communications at Verizon. She wants big and b…" at bounding box center [443, 167] width 323 height 32
click at [296, 224] on button "Next" at bounding box center [300, 216] width 37 height 15
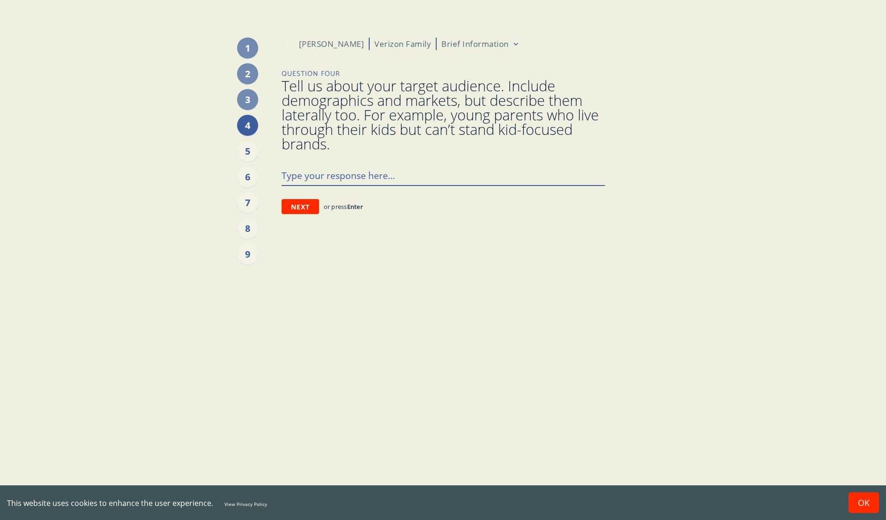
paste textarea "Millennial Moms (women born between [DEMOGRAPHIC_DATA]-[DEMOGRAPHIC_DATA], moth…"
drag, startPoint x: 545, startPoint y: 177, endPoint x: 498, endPoint y: 175, distance: 47.4
click at [497, 175] on textarea "Millennial Moms (women born between [DEMOGRAPHIC_DATA]-[DEMOGRAPHIC_DATA], moth…" at bounding box center [443, 175] width 323 height 20
paste textarea "who are digital natives navigating unprecedented economic pressures while tryin…"
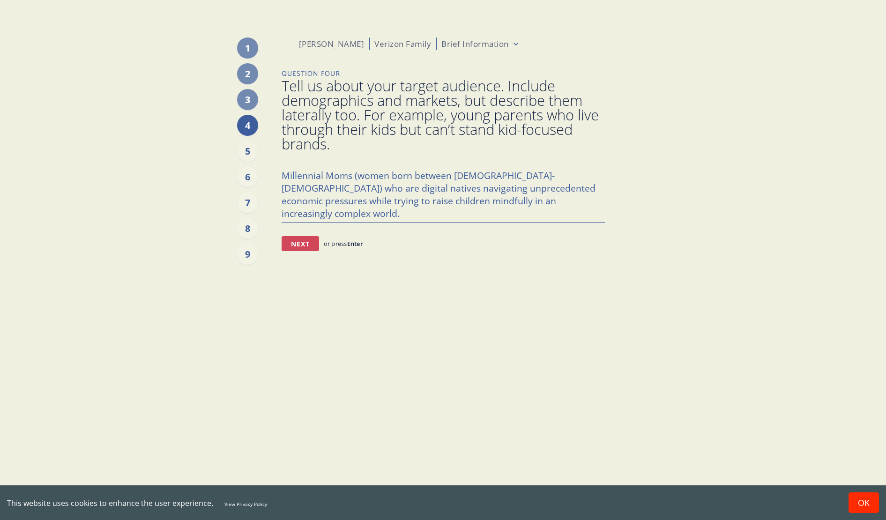
click at [297, 245] on button "Next" at bounding box center [300, 243] width 37 height 15
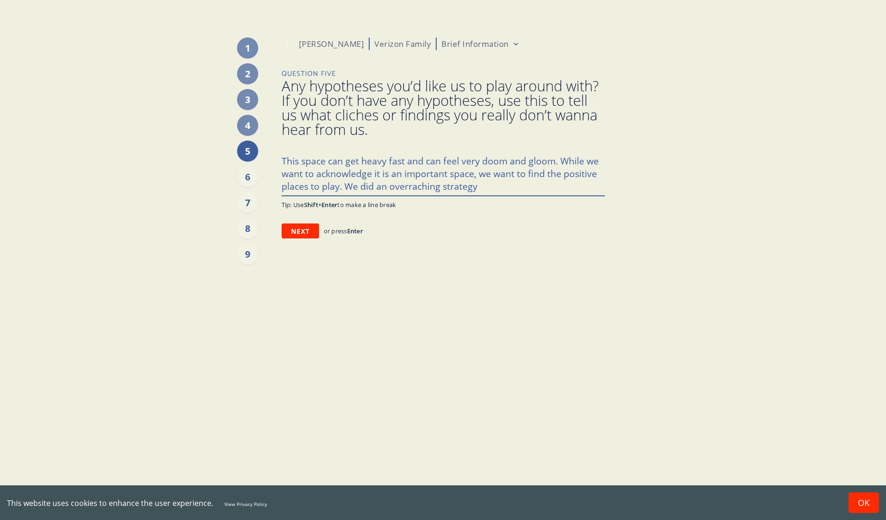
click at [409, 187] on textarea "This space can get heavy fast and can feel very doom and gloom. While we want t…" at bounding box center [443, 173] width 323 height 45
click at [388, 186] on textarea "This space can get heavy fast and can feel very doom and gloom. While we want t…" at bounding box center [443, 173] width 323 height 45
drag, startPoint x: 386, startPoint y: 186, endPoint x: 361, endPoint y: 186, distance: 24.8
click at [361, 186] on textarea "This space can get heavy fast and can feel very doom and gloom. While we want t…" at bounding box center [443, 173] width 323 height 45
click at [562, 185] on textarea "This space can get heavy fast and can feel very doom and gloom. While we want t…" at bounding box center [443, 173] width 323 height 45
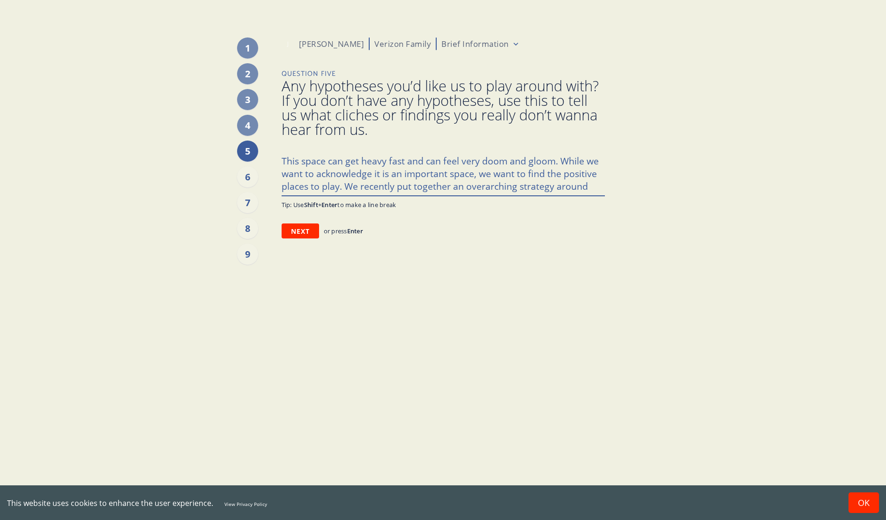
paste textarea "Smart Tech, Smarter Families"
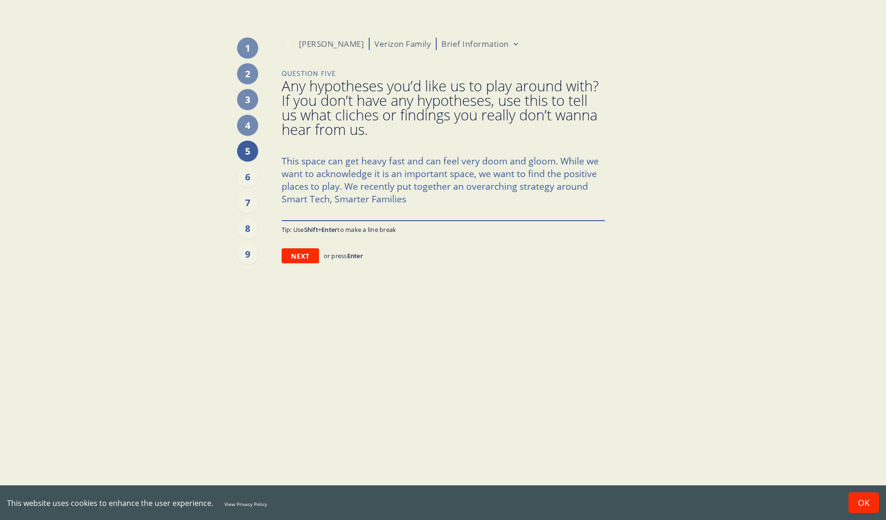
click at [438, 198] on textarea "This space can get heavy fast and can feel very doom and gloom. While we want t…" at bounding box center [443, 185] width 323 height 69
click at [280, 196] on div "1 2 3 4 5 6 7 8 9 J [PERSON_NAME] Verizon Family Brief Information Question Fiv…" at bounding box center [443, 260] width 586 height 520
click at [427, 201] on textarea "This space can get heavy fast and can feel very doom and gloom. While we want t…" at bounding box center [443, 185] width 323 height 69
paste textarea "Verizon Family gives parents the tools and tech to feel confident building heal…"
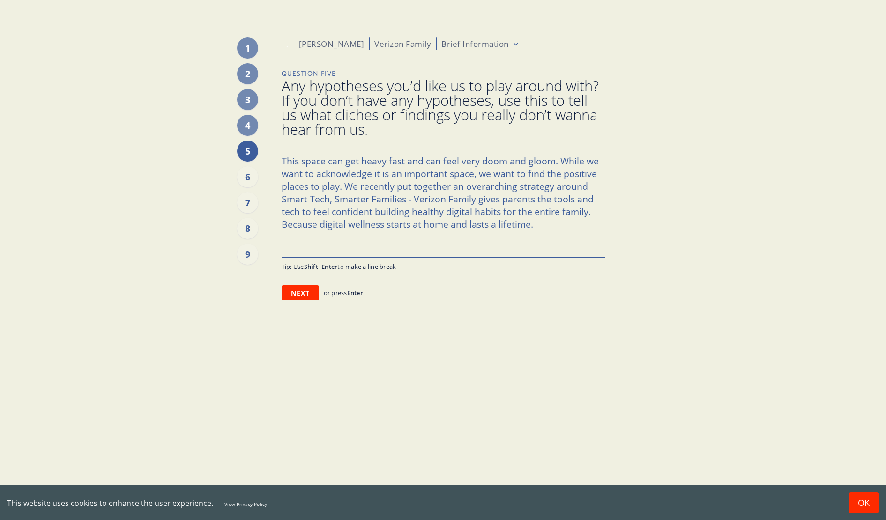
click at [550, 224] on textarea "This space can get heavy fast and can feel very doom and gloom. While we want t…" at bounding box center [443, 204] width 323 height 106
click at [506, 230] on textarea "This space can get heavy fast and can feel very doom and gloom. While we want t…" at bounding box center [443, 204] width 323 height 106
drag, startPoint x: 401, startPoint y: 174, endPoint x: 373, endPoint y: 173, distance: 27.2
click at [373, 173] on textarea "This space can get heavy fast and can feel very doom and gloom. While we want t…" at bounding box center [443, 204] width 323 height 106
drag, startPoint x: 498, startPoint y: 175, endPoint x: 426, endPoint y: 174, distance: 71.2
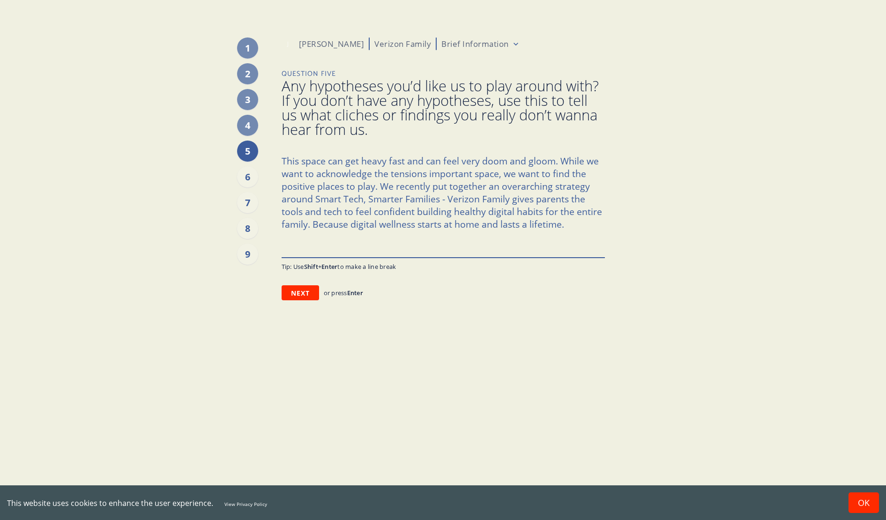
click at [425, 175] on textarea "This space can get heavy fast and can feel very doom and gloom. While we want t…" at bounding box center [443, 204] width 323 height 106
click at [513, 178] on textarea "This space can get heavy fast and can feel very doom and gloom. While we want t…" at bounding box center [443, 204] width 323 height 106
drag, startPoint x: 493, startPoint y: 173, endPoint x: 425, endPoint y: 171, distance: 67.5
click at [425, 171] on textarea "This space can get heavy fast and can feel very doom and gloom. While we want t…" at bounding box center [443, 204] width 323 height 106
drag, startPoint x: 422, startPoint y: 199, endPoint x: 421, endPoint y: 211, distance: 12.7
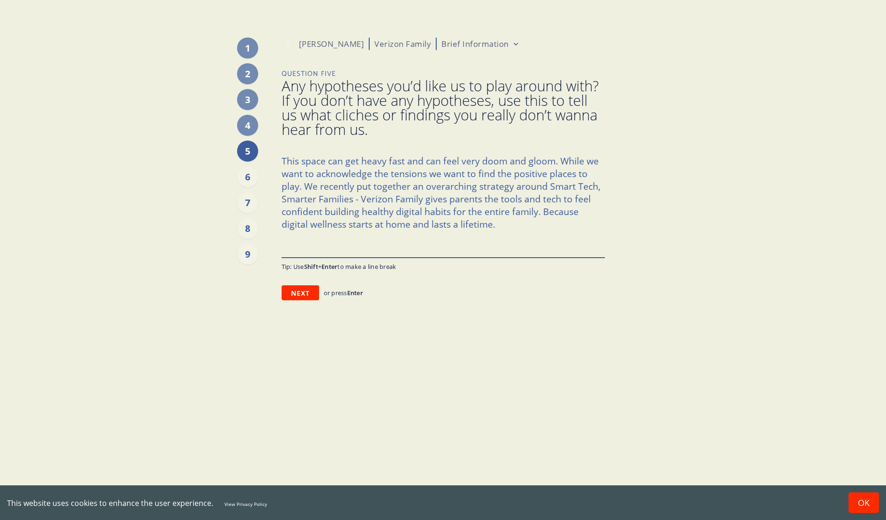
click at [359, 197] on textarea "This space can get heavy fast and can feel very doom and gloom. While we want t…" at bounding box center [443, 204] width 323 height 106
click at [506, 230] on textarea "This space can get heavy fast and can feel very doom and gloom. While we want t…" at bounding box center [443, 204] width 323 height 106
click at [310, 236] on textarea "This space can get heavy fast and can feel very doom and gloom. While we want t…" at bounding box center [443, 204] width 323 height 106
click at [490, 217] on textarea "This space can get heavy fast and can feel very doom and gloom. While we want t…" at bounding box center [443, 204] width 323 height 106
click at [361, 196] on textarea "This space can get heavy fast and can feel very doom and gloom. While we want t…" at bounding box center [443, 204] width 323 height 106
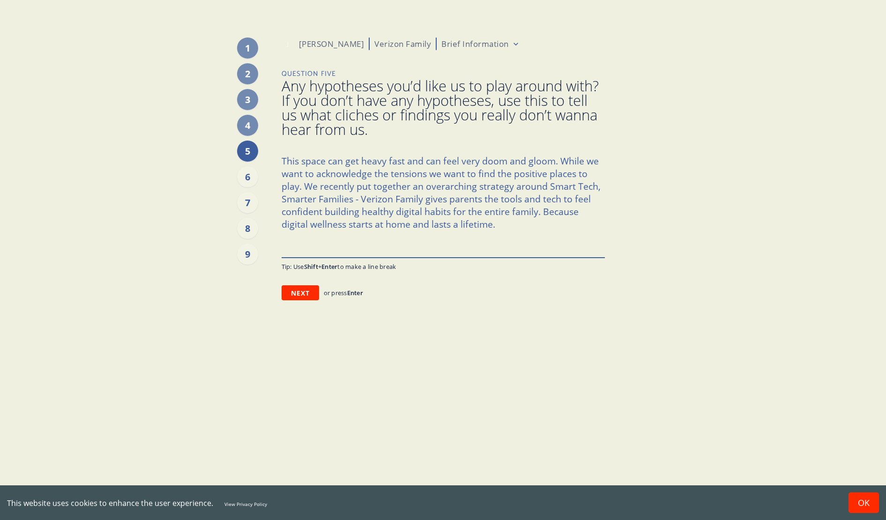
paste textarea "[DATE] parents don't want to hide technology from their kids or aging parents -…"
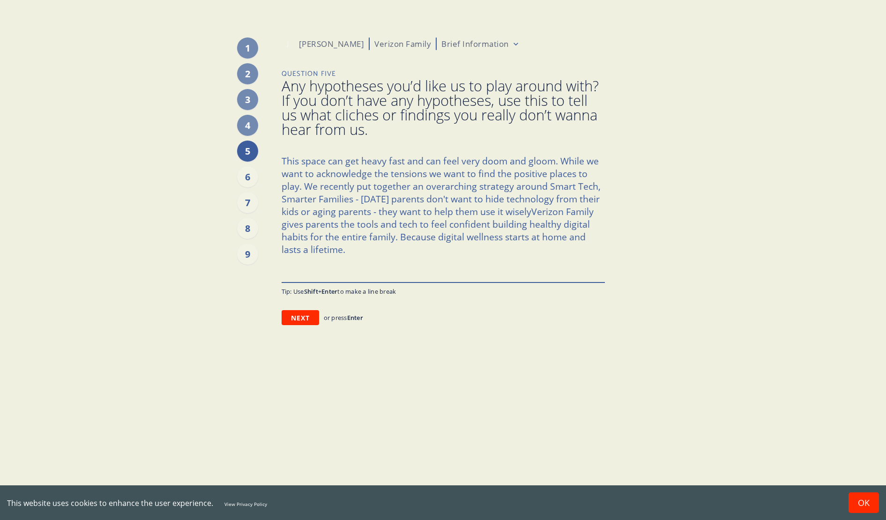
drag, startPoint x: 371, startPoint y: 212, endPoint x: 301, endPoint y: 212, distance: 69.8
click at [301, 212] on textarea "This space can get heavy fast and can feel very doom and gloom. While we want t…" at bounding box center [443, 216] width 323 height 131
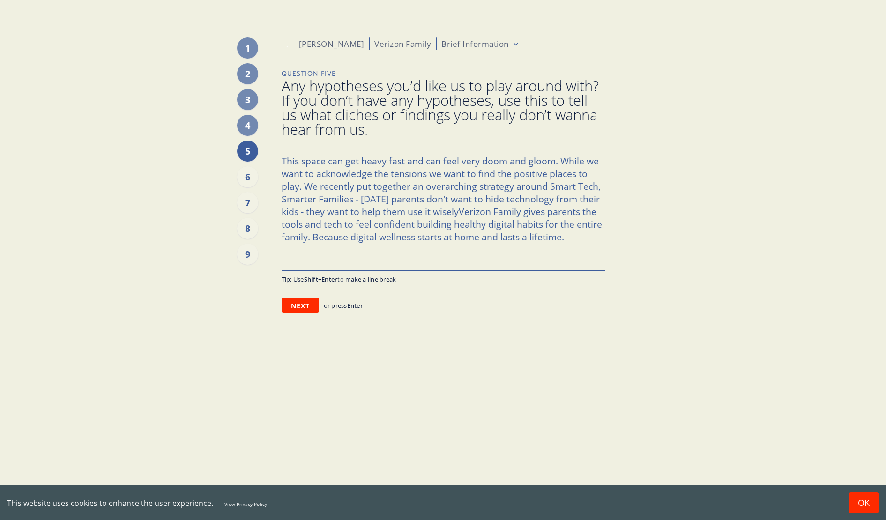
click at [458, 212] on textarea "This space can get heavy fast and can feel very doom and gloom. While we want t…" at bounding box center [443, 210] width 323 height 119
click at [532, 211] on textarea "This space can get heavy fast and can feel very doom and gloom. While we want t…" at bounding box center [443, 210] width 323 height 119
click at [585, 237] on textarea "This space can get heavy fast and can feel very doom and gloom. While we want t…" at bounding box center [443, 210] width 323 height 119
click at [360, 198] on textarea "This space can get heavy fast and can feel very doom and gloom. While we want t…" at bounding box center [443, 210] width 323 height 119
click at [588, 240] on textarea "This space can get heavy fast and can feel very doom and gloom. While we want t…" at bounding box center [443, 210] width 323 height 119
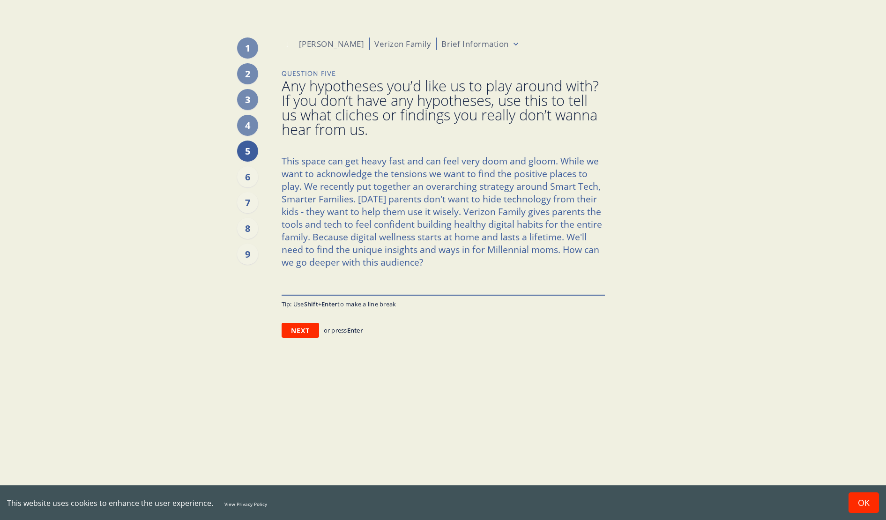
drag, startPoint x: 431, startPoint y: 259, endPoint x: 419, endPoint y: 262, distance: 12.0
click at [419, 262] on textarea "This space can get heavy fast and can feel very doom and gloom. While we want t…" at bounding box center [443, 223] width 323 height 144
drag, startPoint x: 423, startPoint y: 259, endPoint x: 418, endPoint y: 260, distance: 4.8
click at [418, 260] on textarea "This space can get heavy fast and can feel very doom and gloom. While we want t…" at bounding box center [443, 223] width 323 height 144
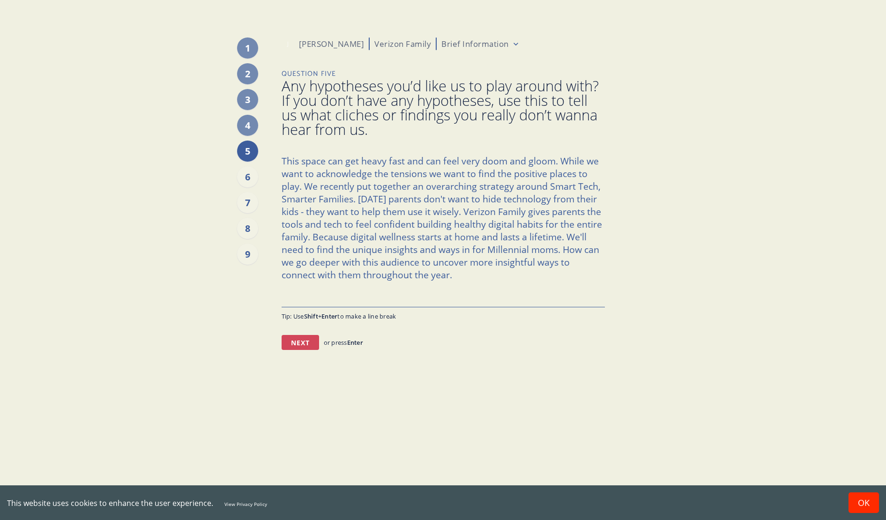
click at [302, 342] on button "Next" at bounding box center [300, 342] width 37 height 15
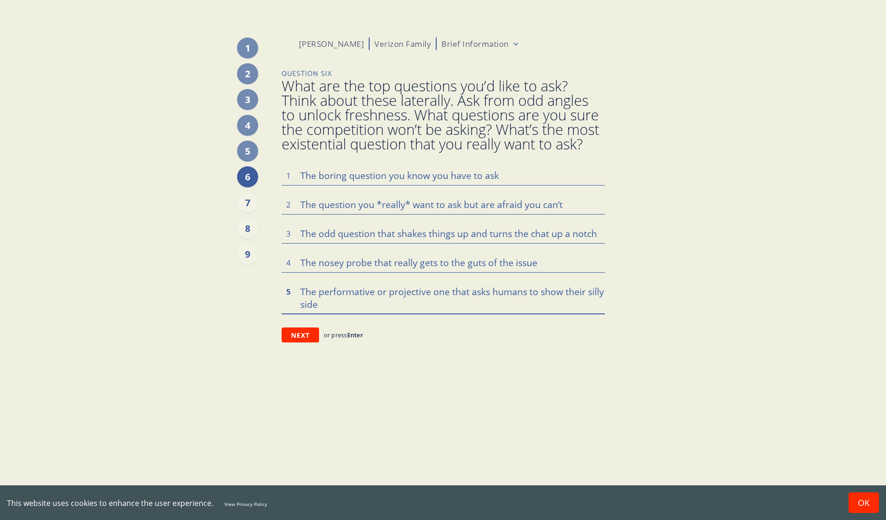
drag, startPoint x: 327, startPoint y: 303, endPoint x: 294, endPoint y: 168, distance: 138.9
click at [294, 168] on div "1 2 3 4 5" at bounding box center [443, 239] width 323 height 148
drag, startPoint x: 298, startPoint y: 174, endPoint x: 533, endPoint y: 165, distance: 235.4
click at [533, 165] on textarea at bounding box center [443, 175] width 323 height 20
click at [503, 182] on textarea at bounding box center [443, 175] width 323 height 20
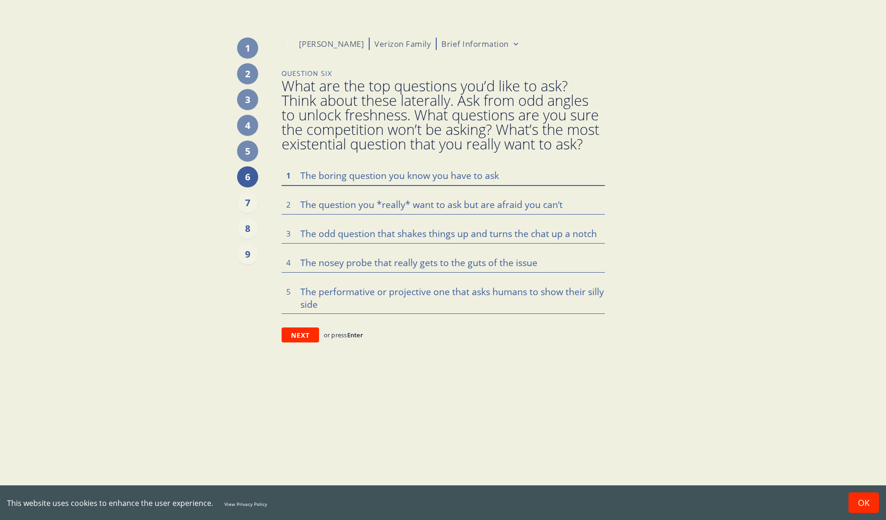
click at [505, 176] on textarea at bounding box center [443, 175] width 323 height 20
click at [307, 90] on span "What are the top questions you’d like to ask? Think about these laterally. Ask …" at bounding box center [443, 115] width 323 height 73
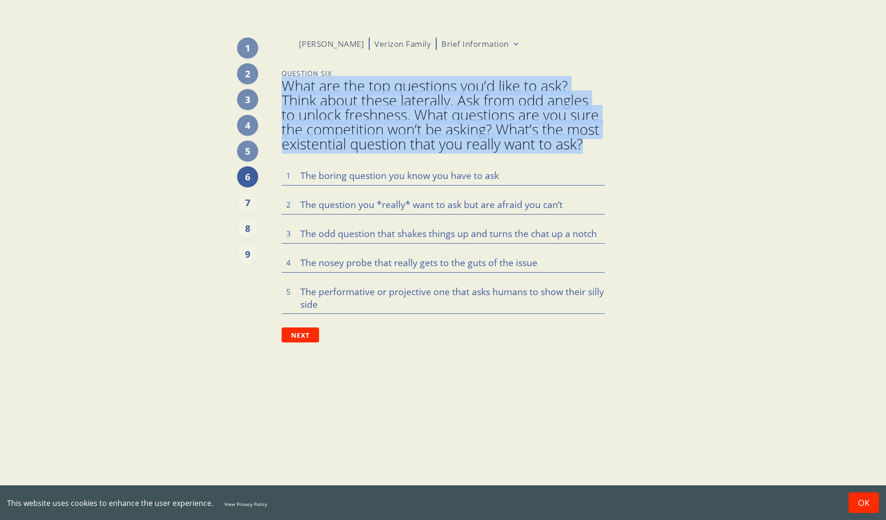
drag, startPoint x: 284, startPoint y: 84, endPoint x: 591, endPoint y: 146, distance: 313.5
click at [591, 146] on span "What are the top questions you’d like to ask? Think about these laterally. Ask …" at bounding box center [443, 115] width 323 height 73
copy span "What are the top questions you’d like to ask? Think about these laterally. Ask …"
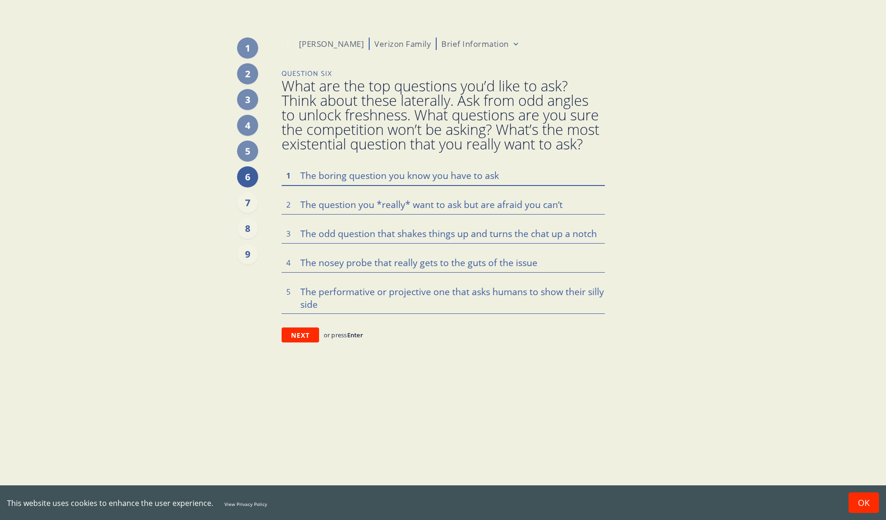
click at [361, 185] on textarea at bounding box center [443, 175] width 323 height 20
drag, startPoint x: 297, startPoint y: 173, endPoint x: 498, endPoint y: 175, distance: 200.1
click at [498, 175] on textarea at bounding box center [443, 175] width 323 height 20
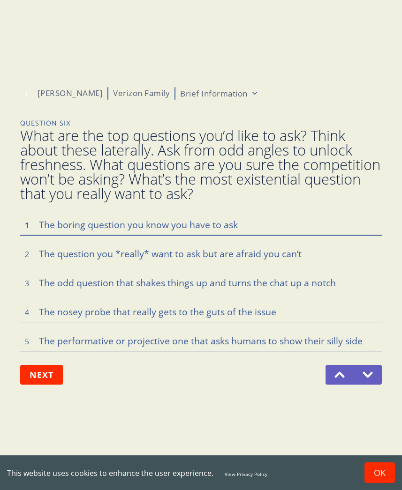
paste textarea "What are the top questions you’d like to ask? Think about these laterally. Ask …"
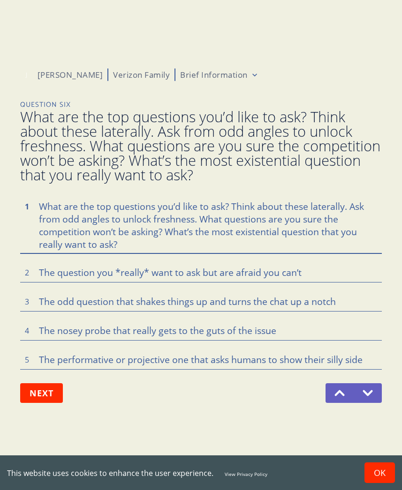
drag, startPoint x: 128, startPoint y: 247, endPoint x: 38, endPoint y: 210, distance: 97.1
click at [38, 210] on textarea "What are the top questions you’d like to ask? Think about these laterally. Ask …" at bounding box center [200, 224] width 361 height 57
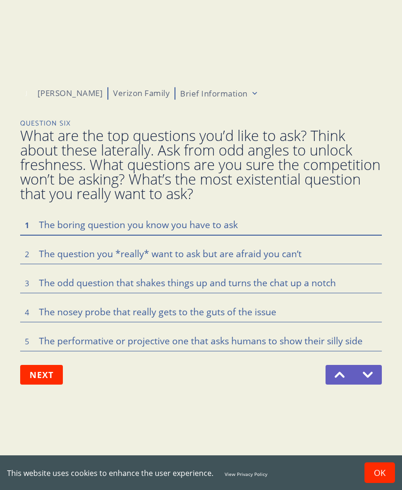
paste textarea ""Walk me through a typical day with your family's tech usage - from morning to …"
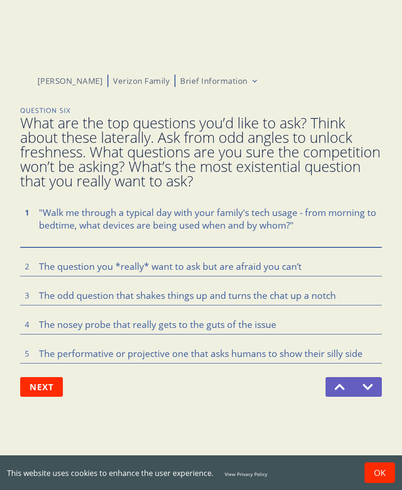
click at [35, 223] on textarea ""Walk me through a typical day with your family's tech usage - from morning to …" at bounding box center [200, 224] width 361 height 45
click at [312, 238] on textarea "Walk me through a typical day with your family's tech usage - from morning to b…" at bounding box center [200, 224] width 361 height 45
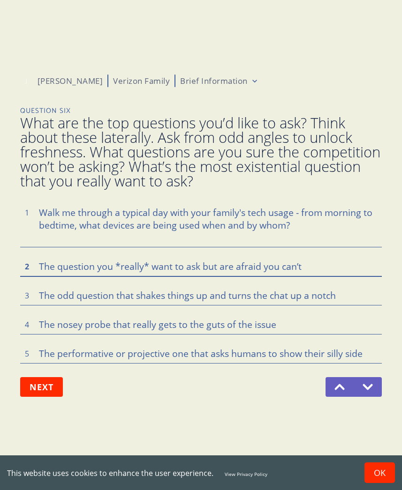
click at [277, 265] on textarea at bounding box center [200, 266] width 361 height 20
drag, startPoint x: 301, startPoint y: 268, endPoint x: 36, endPoint y: 272, distance: 265.2
click at [36, 272] on textarea at bounding box center [200, 266] width 361 height 20
paste textarea ""When do you feel like you're failing as a mom because of technology? Tell me a…"
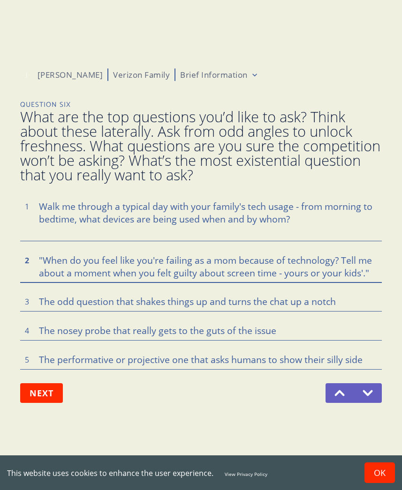
drag, startPoint x: 41, startPoint y: 257, endPoint x: 29, endPoint y: 258, distance: 12.2
click at [29, 258] on textarea ""When do you feel like you're failing as a mom because of technology? Tell me a…" at bounding box center [200, 266] width 361 height 32
drag, startPoint x: 374, startPoint y: 272, endPoint x: 336, endPoint y: 260, distance: 40.0
click at [336, 260] on textarea "When do you feel like you're failing as a mom because of technology? Tell me ab…" at bounding box center [200, 266] width 361 height 32
click at [216, 275] on textarea "When do you feel like you're failing as a mom because of technology? Tell me ab…" at bounding box center [200, 266] width 361 height 32
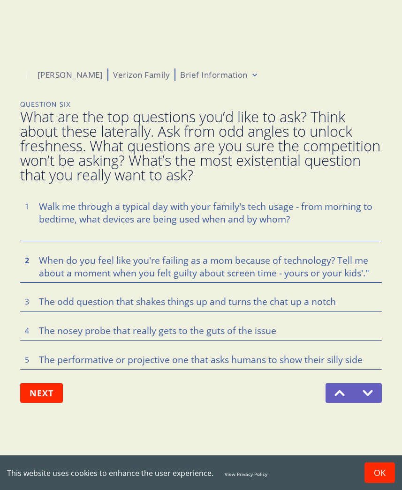
drag, startPoint x: 366, startPoint y: 273, endPoint x: 337, endPoint y: 261, distance: 31.1
click at [337, 261] on textarea "When do you feel like you're failing as a mom because of technology? Tell me ab…" at bounding box center [200, 266] width 361 height 32
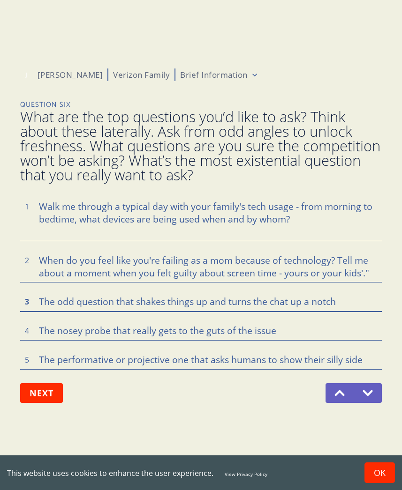
click at [253, 299] on textarea at bounding box center [200, 301] width 361 height 20
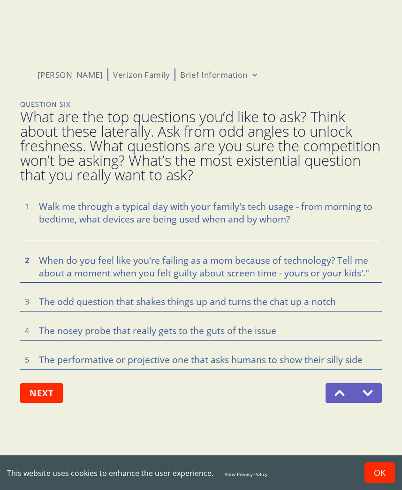
drag, startPoint x: 354, startPoint y: 269, endPoint x: 336, endPoint y: 258, distance: 20.8
click at [336, 258] on textarea "When do you feel like you're failing as a mom because of technology? Tell me ab…" at bounding box center [200, 266] width 361 height 32
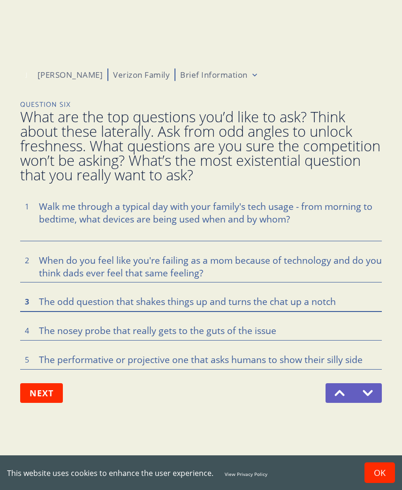
click at [104, 298] on textarea at bounding box center [200, 301] width 361 height 20
paste textarea "If your phone company was a person at your dinner table, what would they be doi…"
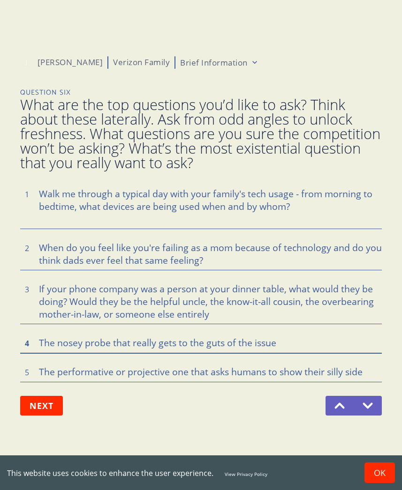
click at [250, 339] on textarea at bounding box center [200, 343] width 361 height 20
paste textarea "What's the one family tech rule you've broken or bent recently, and what made y…"
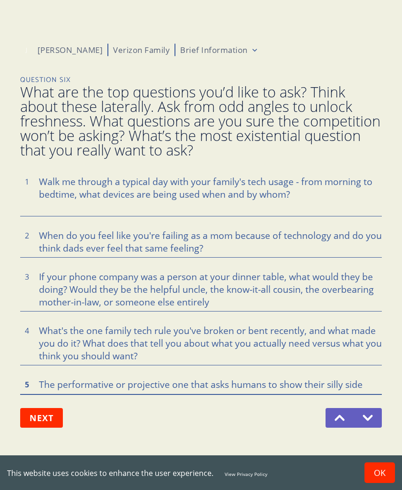
click at [98, 386] on textarea at bounding box center [200, 384] width 361 height 20
paste textarea "What's the one family tech rule you've broken or bent recently, and what made y…"
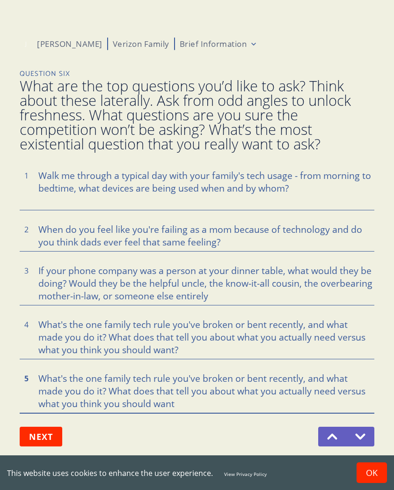
drag, startPoint x: 162, startPoint y: 406, endPoint x: 36, endPoint y: 379, distance: 128.3
click at [36, 379] on textarea "What's the one family tech rule you've broken or bent recently, and what made y…" at bounding box center [197, 390] width 355 height 45
paste textarea "Create the most ridiculous family app feature ever - something that would make …"
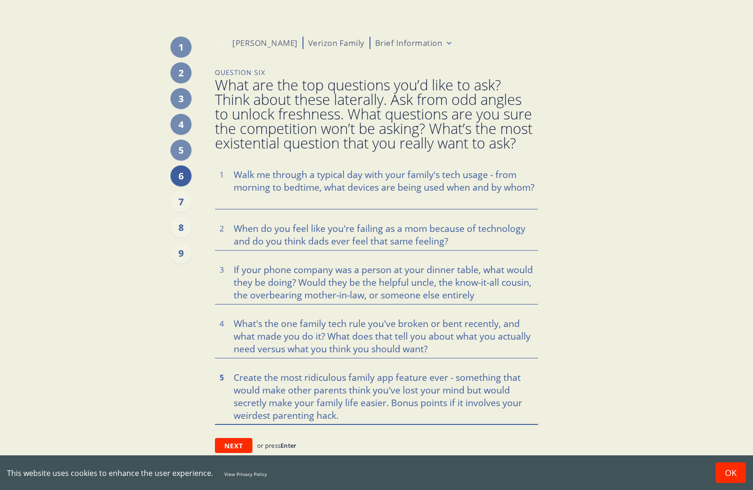
scroll to position [1, 0]
click at [236, 446] on button "Next" at bounding box center [233, 445] width 37 height 15
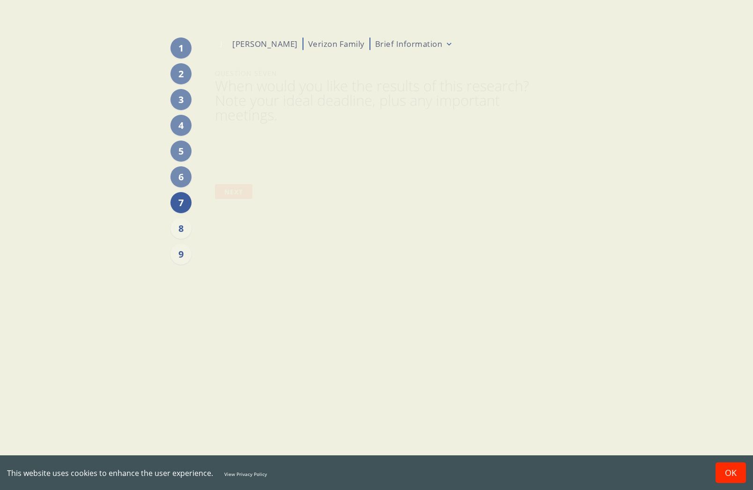
scroll to position [0, 0]
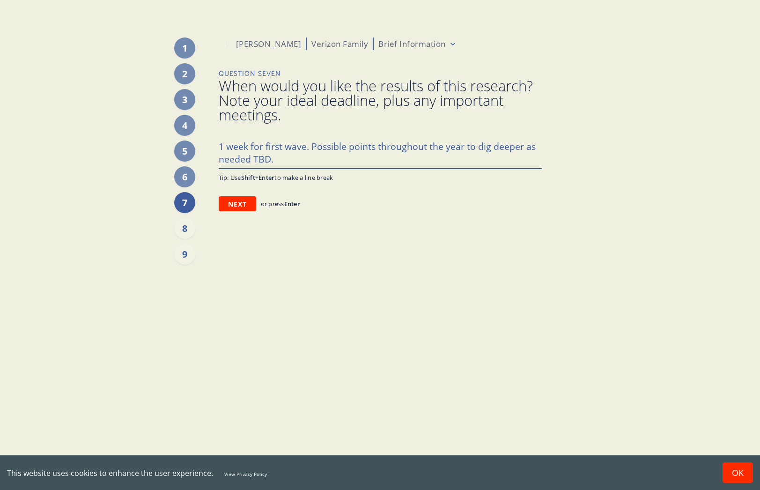
click at [220, 145] on textarea "1 week for first wave. Possible points throughout the year to dig deeper as nee…" at bounding box center [380, 152] width 323 height 32
drag, startPoint x: 247, startPoint y: 144, endPoint x: 238, endPoint y: 146, distance: 9.9
click at [238, 146] on textarea "8/29. 1 week for first wave. Possible points throughout the year to dig deeper …" at bounding box center [380, 152] width 323 height 32
click at [361, 160] on textarea "8/29 - 1 week for first wave. Possible points throughout the year to dig deeper…" at bounding box center [380, 152] width 323 height 32
click at [237, 204] on button "Next" at bounding box center [237, 203] width 37 height 15
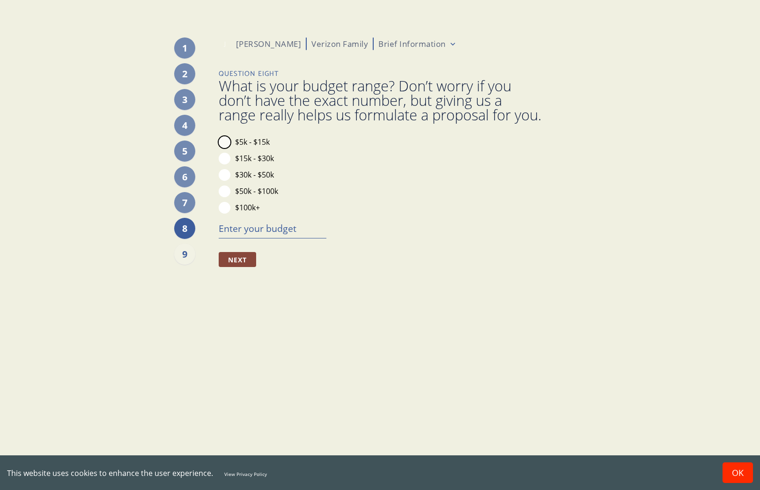
click at [226, 148] on button "$5k - $15k" at bounding box center [225, 142] width 12 height 12
click at [264, 238] on textarea at bounding box center [273, 228] width 108 height 20
click at [223, 148] on button "$5k - $15k" at bounding box center [225, 142] width 12 height 12
click at [241, 267] on button "Next" at bounding box center [237, 259] width 37 height 15
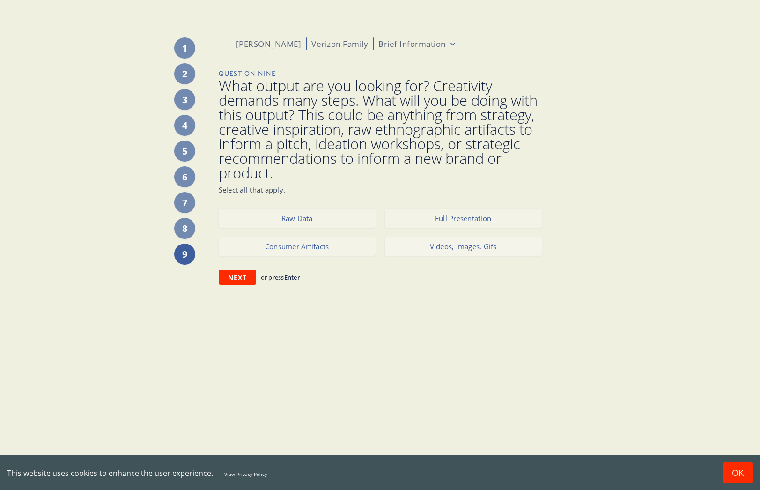
click at [476, 250] on button "Videos, Images, Gifs" at bounding box center [463, 246] width 157 height 19
click at [303, 248] on button "Consumer Artifacts" at bounding box center [297, 246] width 157 height 19
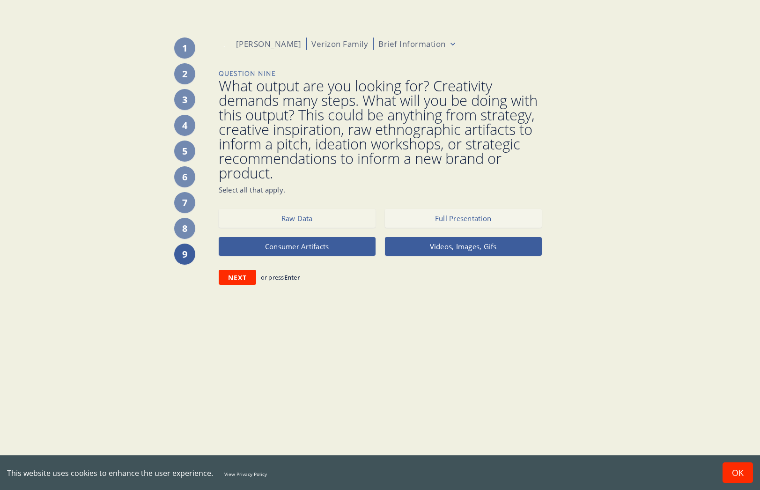
click at [461, 219] on button "Full Presentation" at bounding box center [463, 218] width 157 height 19
click at [291, 220] on button "Raw Data" at bounding box center [297, 218] width 157 height 19
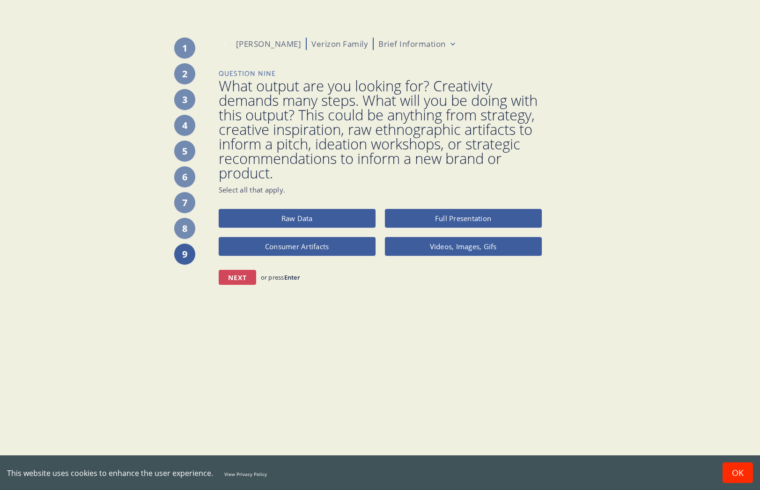
click at [233, 279] on button "Next" at bounding box center [237, 277] width 37 height 15
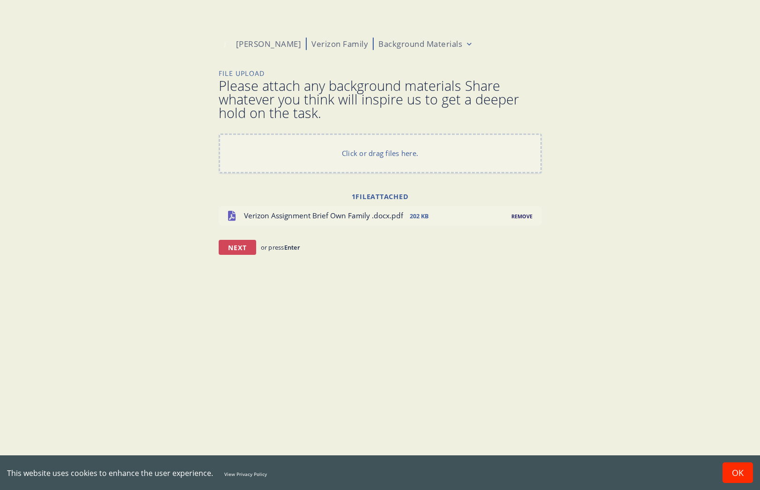
click at [245, 247] on button "Next" at bounding box center [237, 247] width 37 height 15
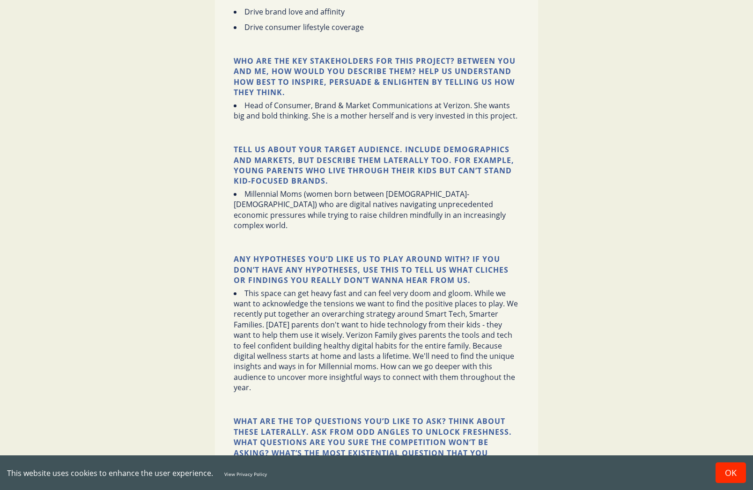
scroll to position [1207, 0]
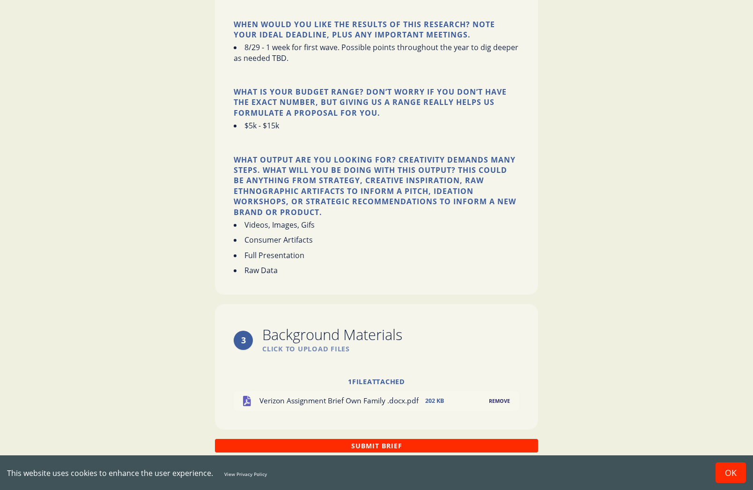
click at [401, 445] on button "Submit Brief" at bounding box center [376, 446] width 323 height 14
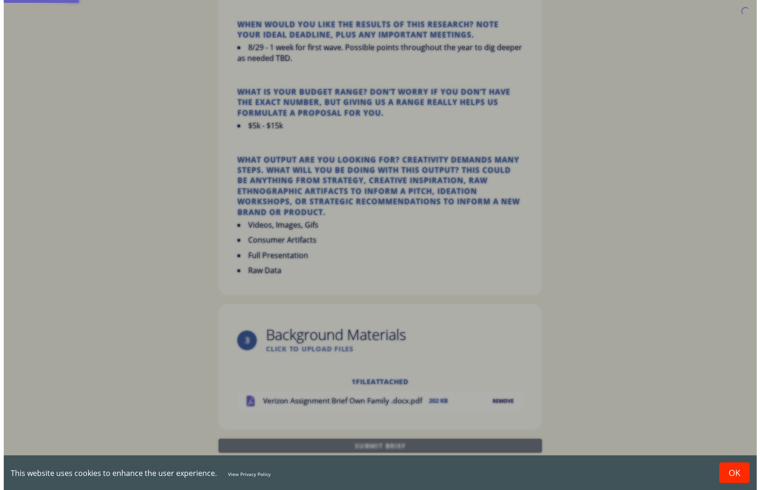
scroll to position [0, 0]
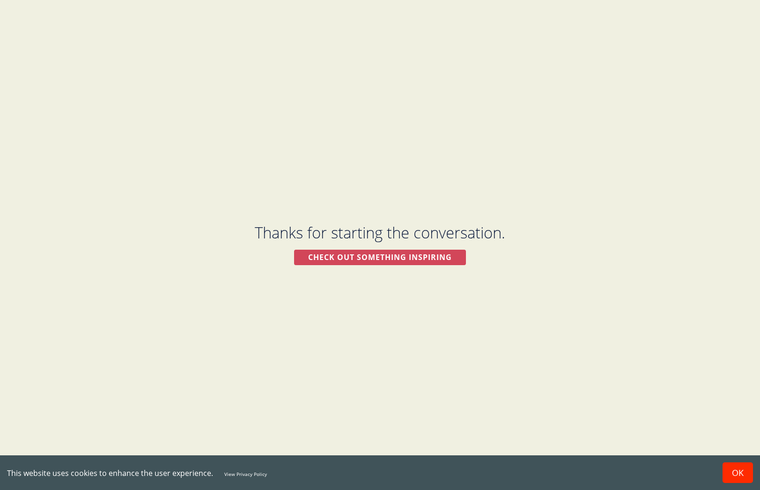
click at [381, 257] on div "Check out something inspiring" at bounding box center [380, 257] width 172 height 15
